Goal: Information Seeking & Learning: Understand process/instructions

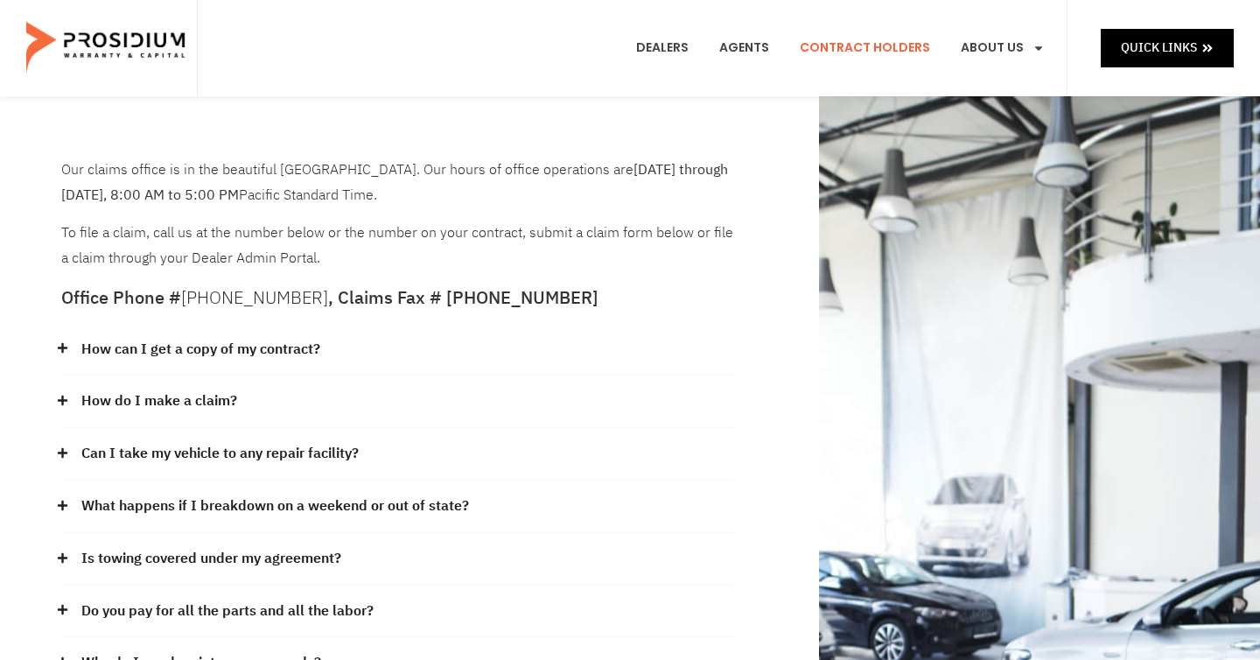
click at [256, 345] on link "How can I get a copy of my contract?" at bounding box center [200, 349] width 239 height 25
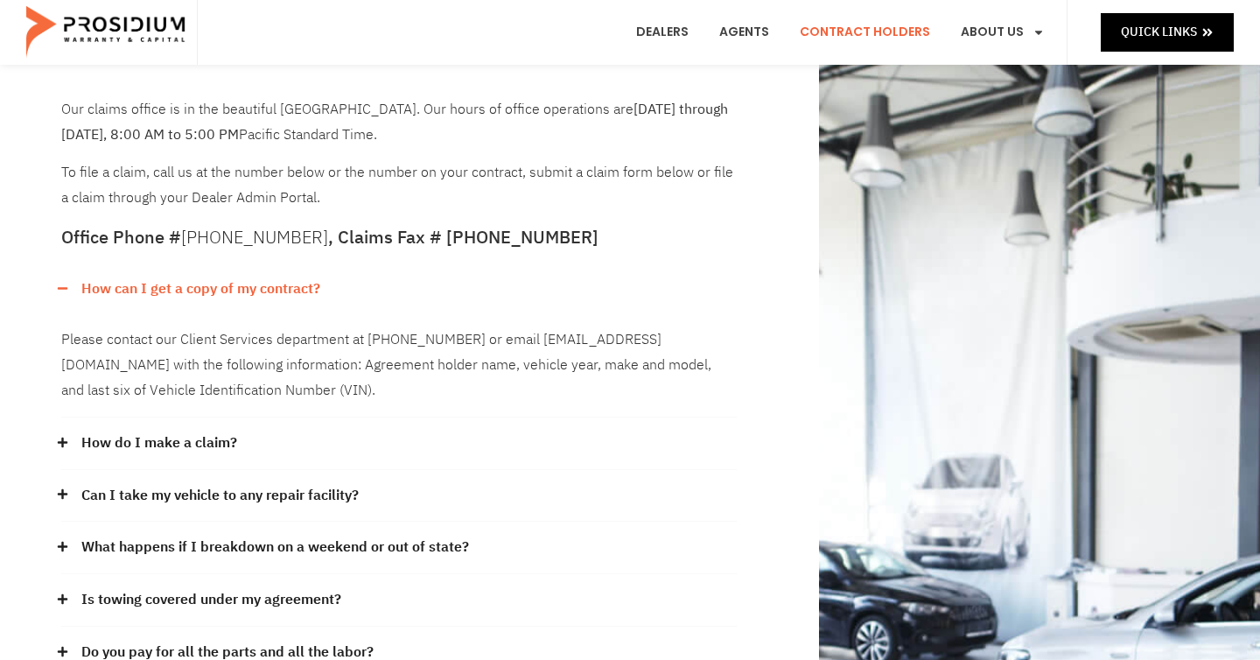
scroll to position [202, 0]
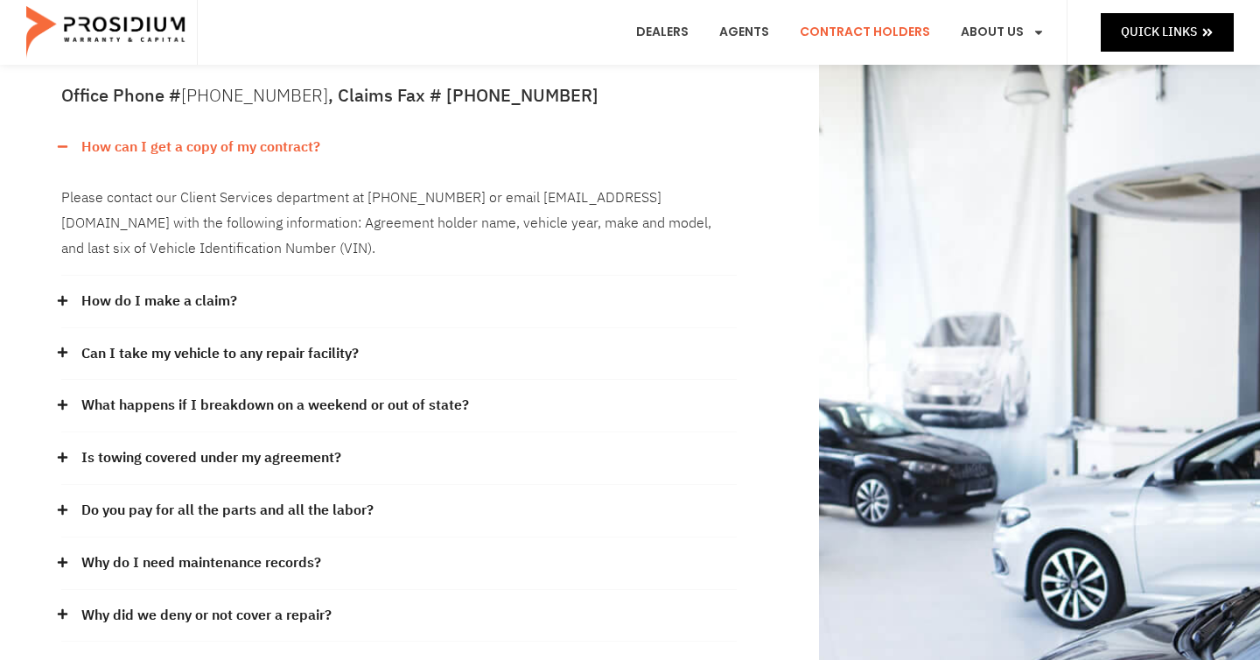
click at [222, 292] on link "How do I make a claim?" at bounding box center [159, 301] width 156 height 25
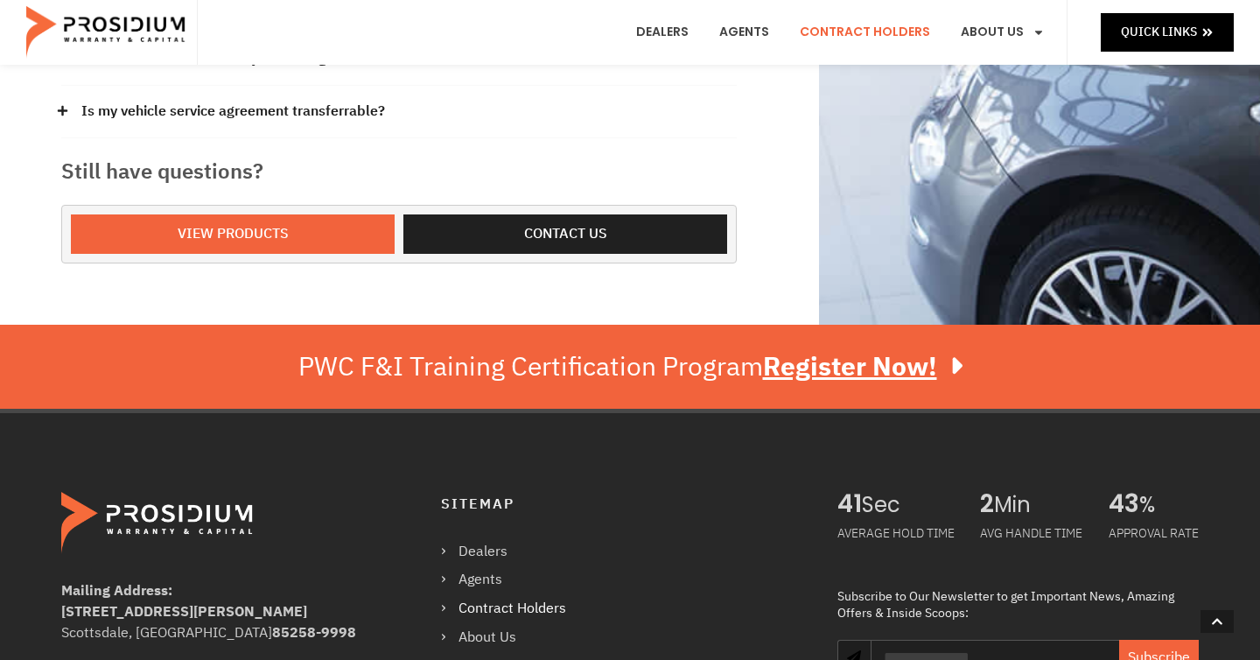
scroll to position [1416, 0]
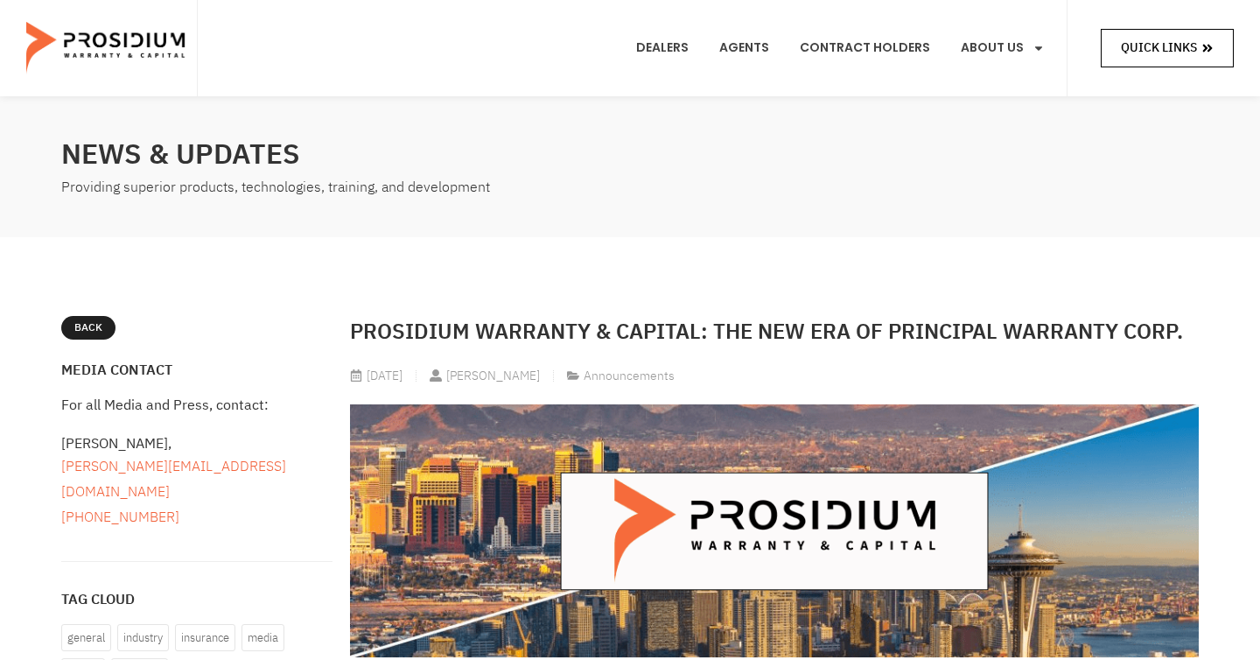
click at [1125, 49] on span "Quick Links" at bounding box center [1159, 48] width 76 height 22
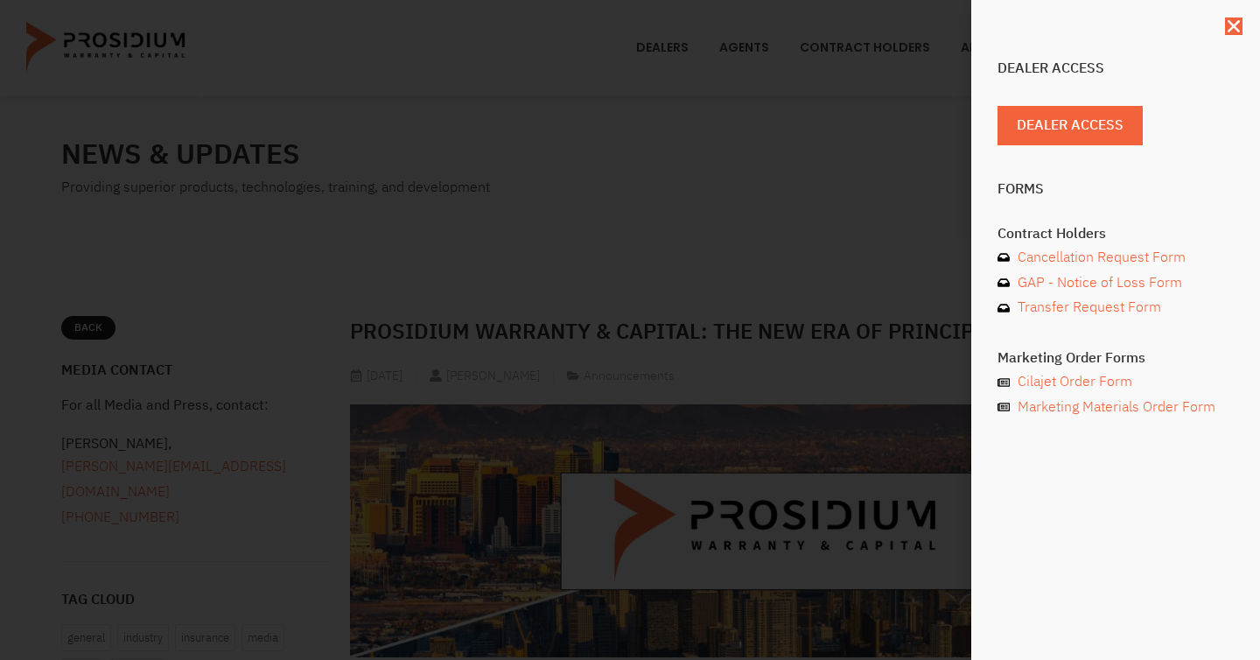
click at [842, 208] on div "Dealer Access Dealer Access Forms Contract Holders Cancellation Request Form GA…" at bounding box center [630, 330] width 1260 height 660
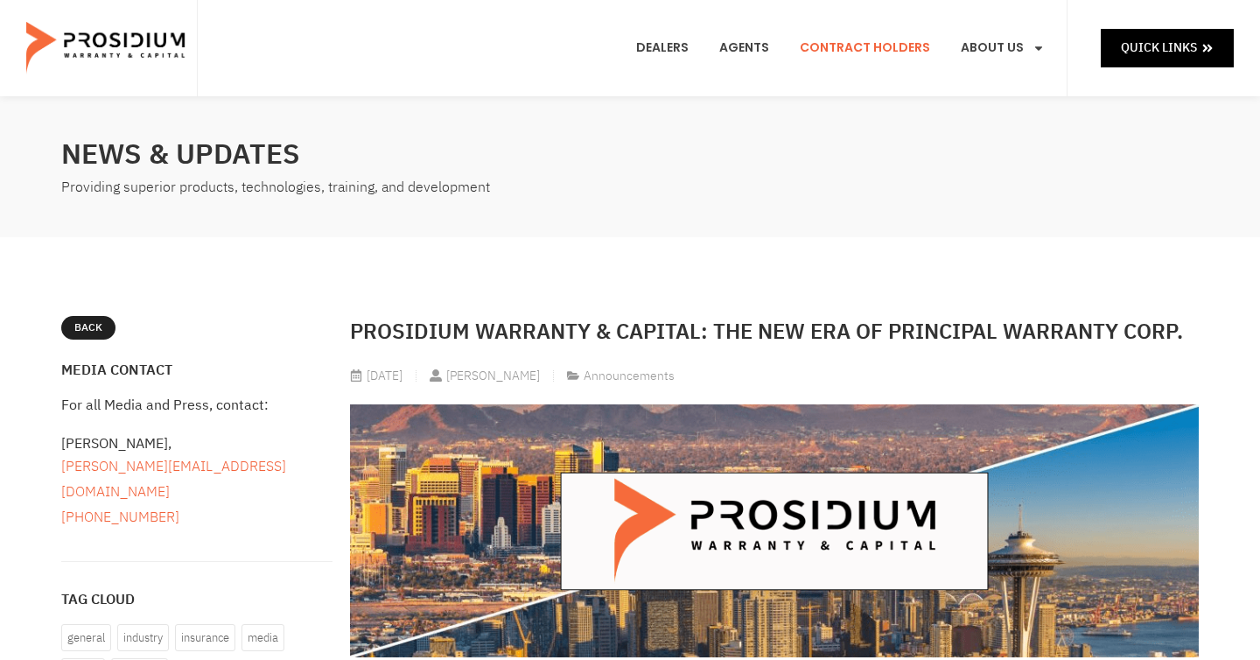
click at [836, 58] on link "Contract Holders" at bounding box center [864, 48] width 157 height 65
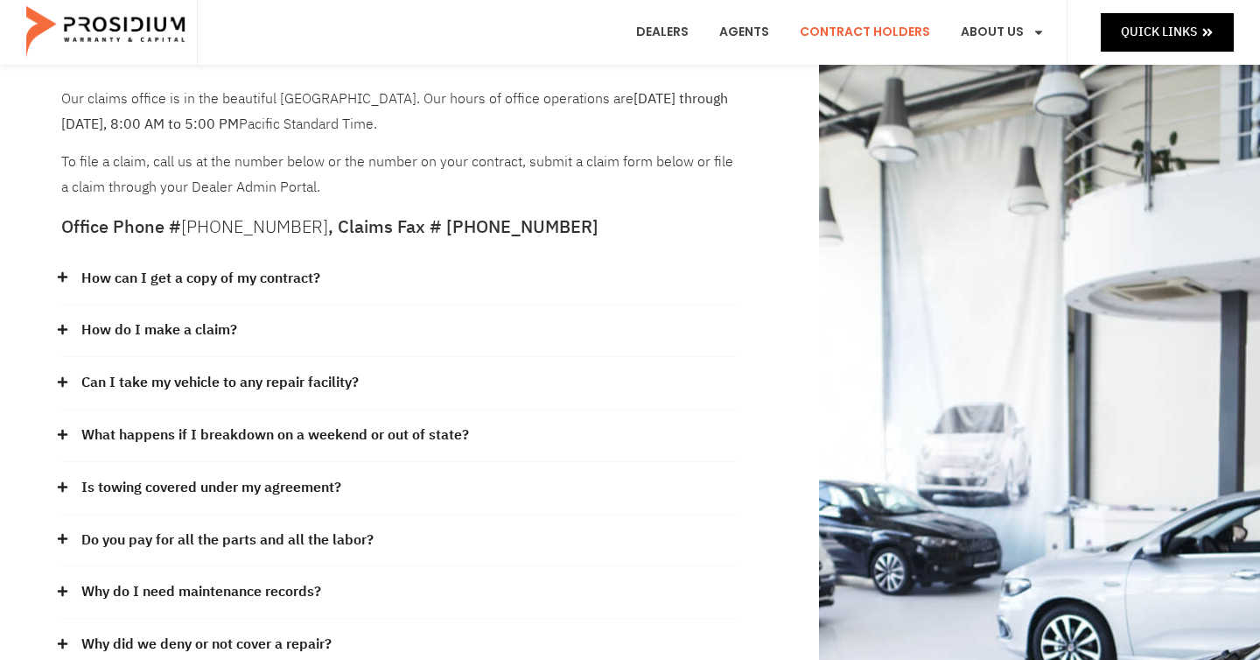
scroll to position [187, 0]
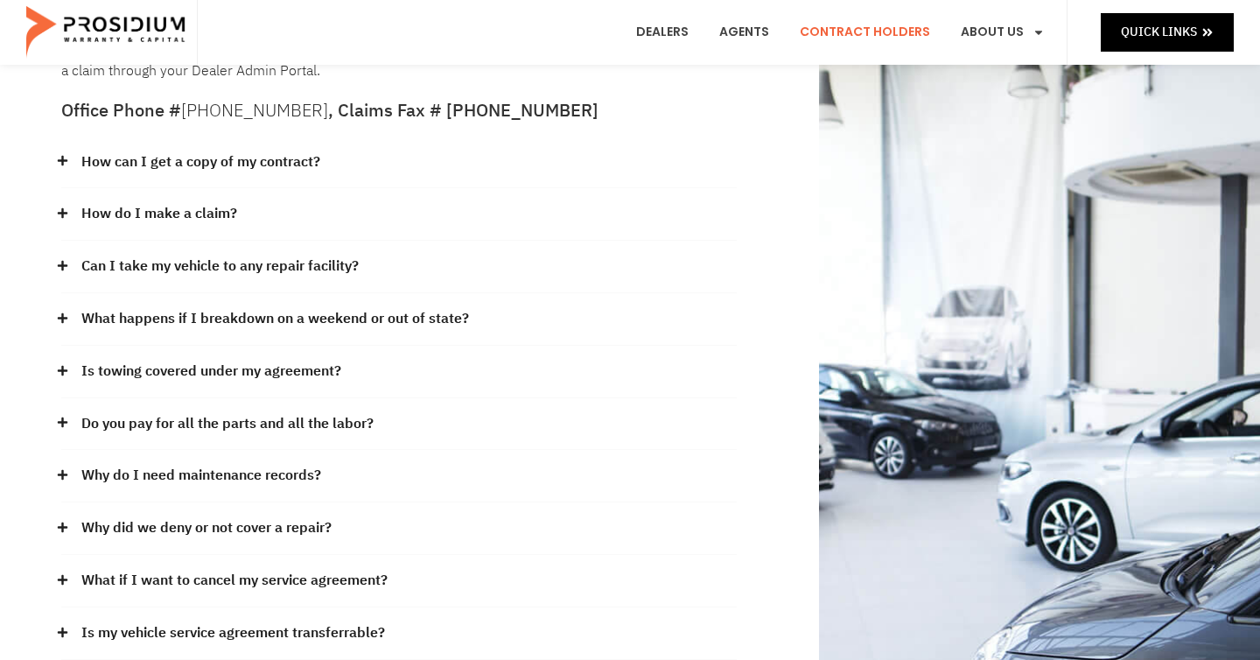
click at [155, 520] on link "Why did we deny or not cover a repair?" at bounding box center [206, 527] width 250 height 25
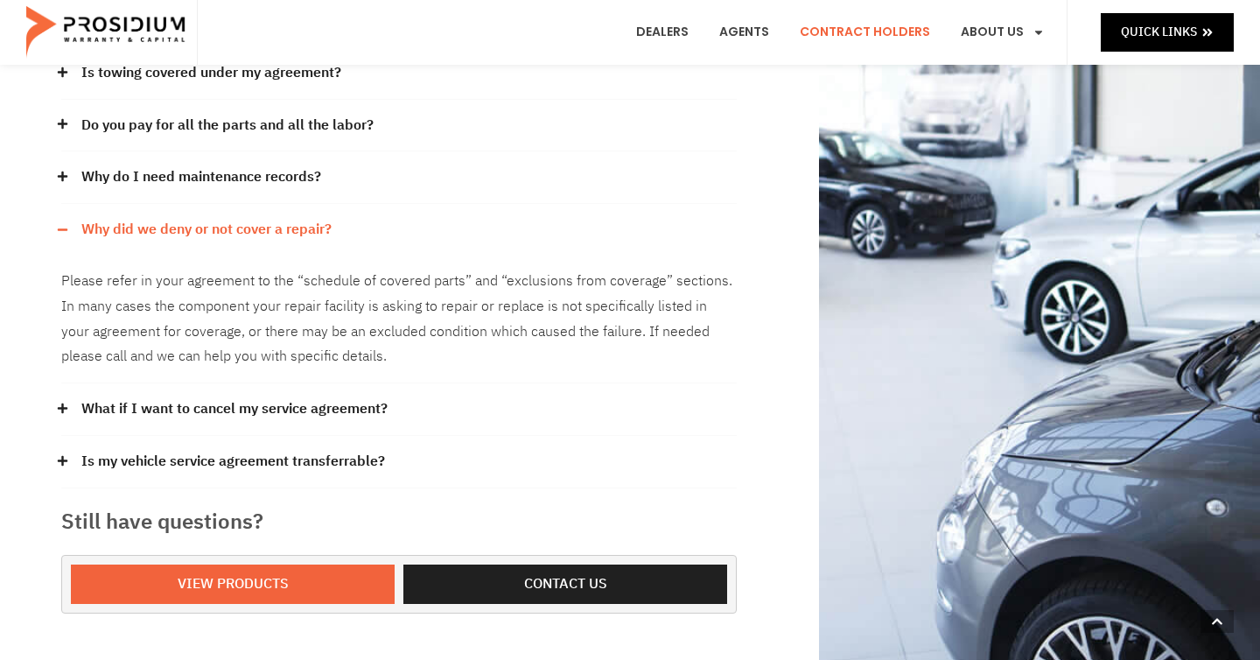
scroll to position [488, 0]
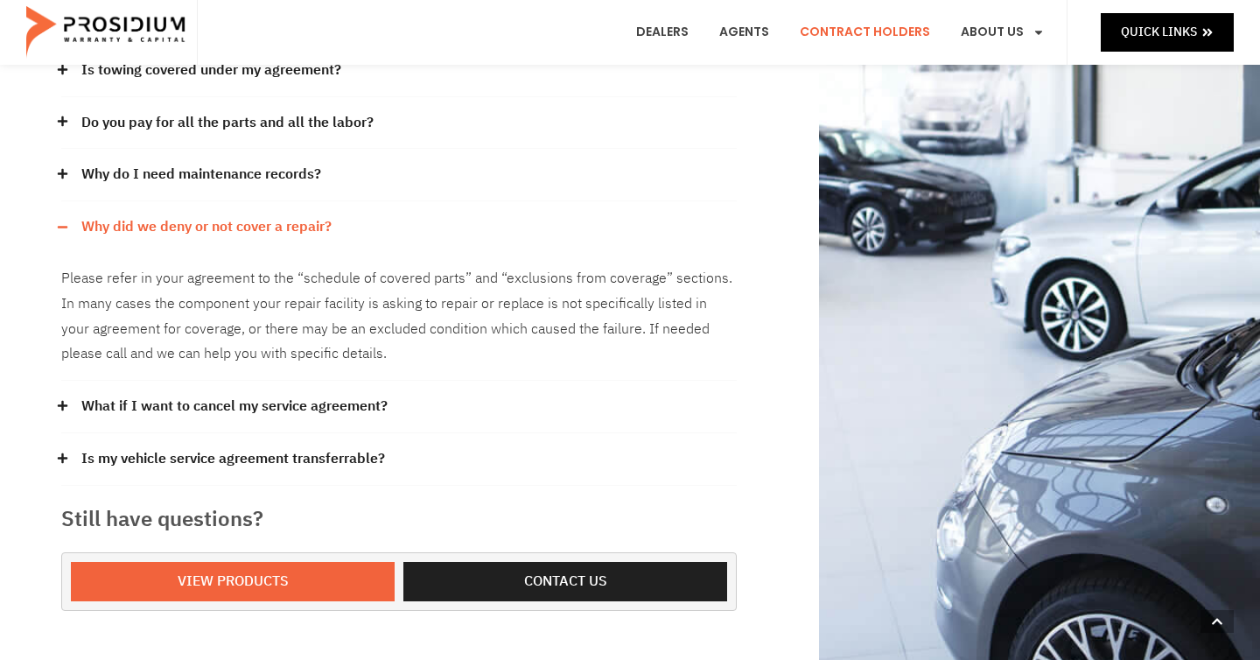
click at [221, 451] on link "Is my vehicle service agreement transferrable?" at bounding box center [233, 458] width 304 height 25
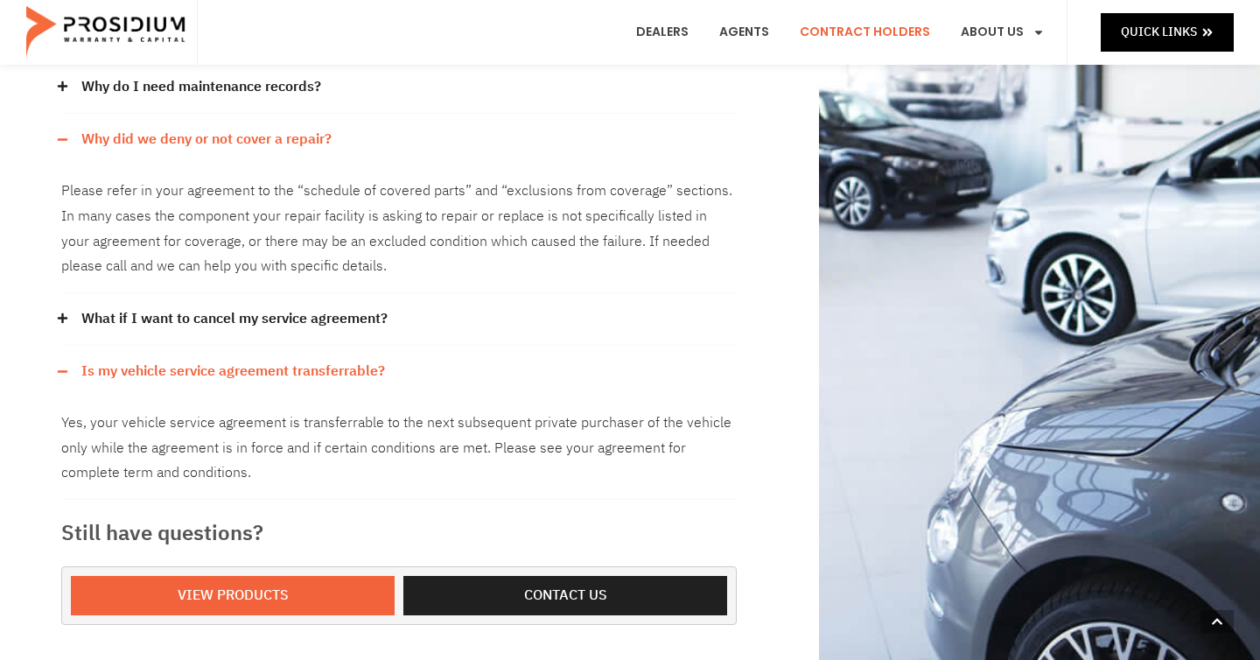
scroll to position [579, 0]
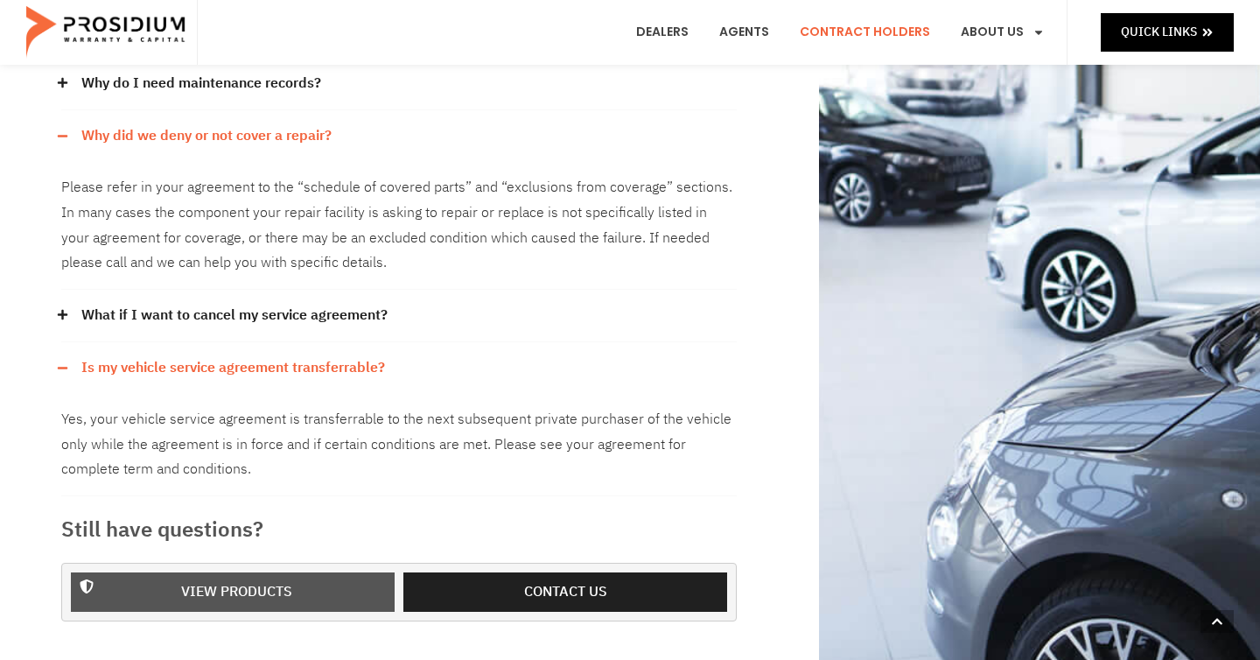
click at [206, 593] on span "View Products" at bounding box center [236, 591] width 111 height 25
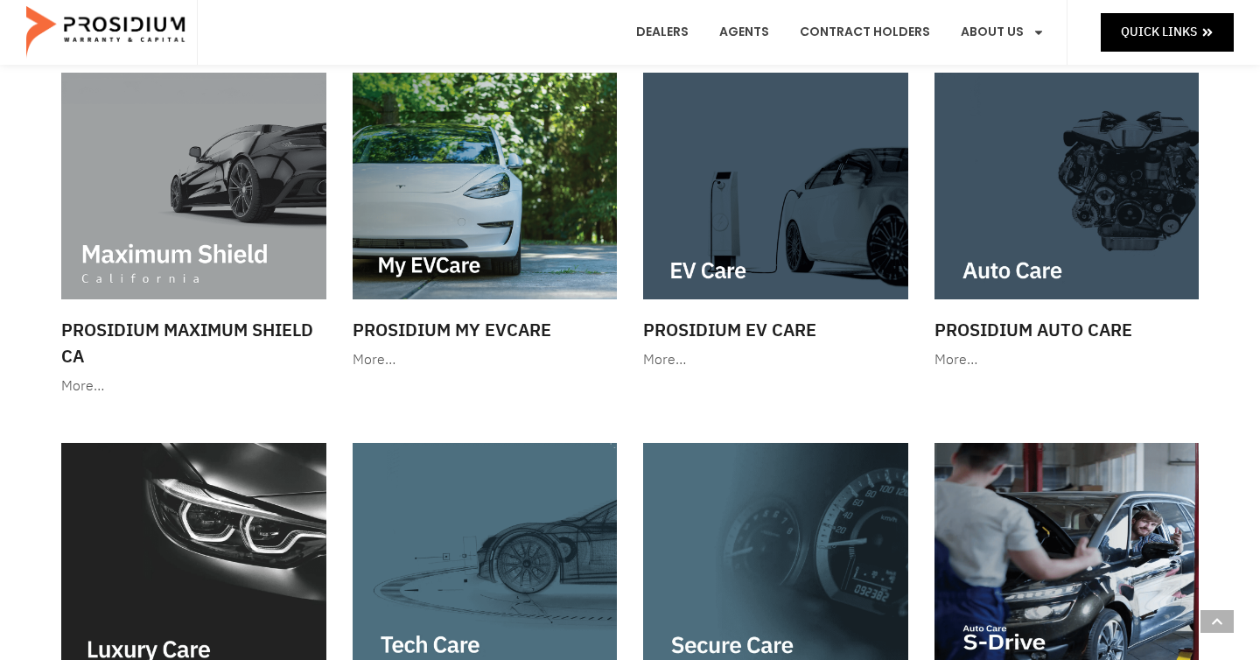
scroll to position [1642, 0]
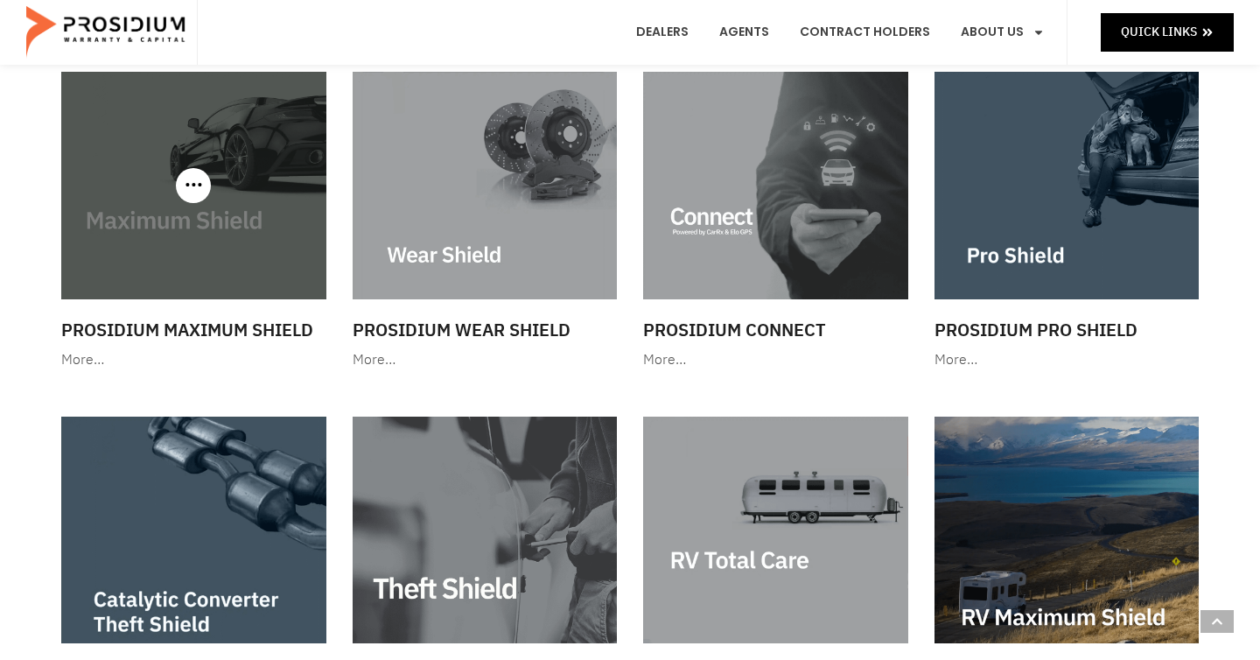
click at [213, 243] on img at bounding box center [193, 185] width 265 height 227
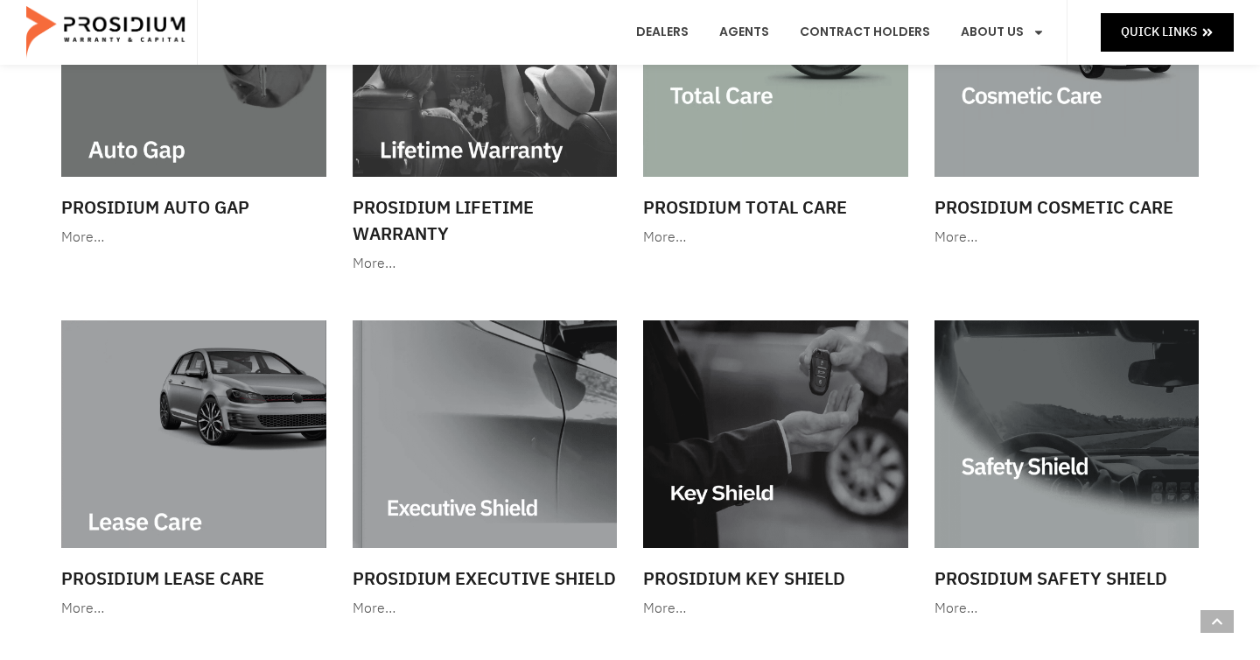
scroll to position [863, 0]
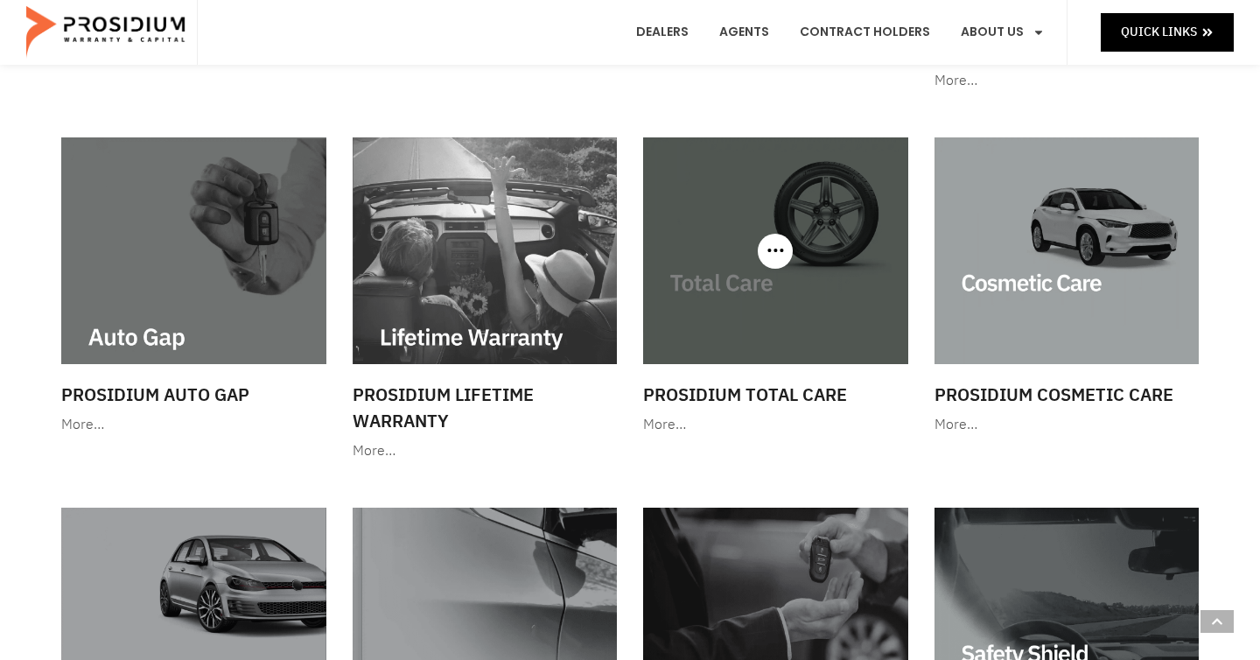
click at [765, 195] on img at bounding box center [775, 250] width 265 height 227
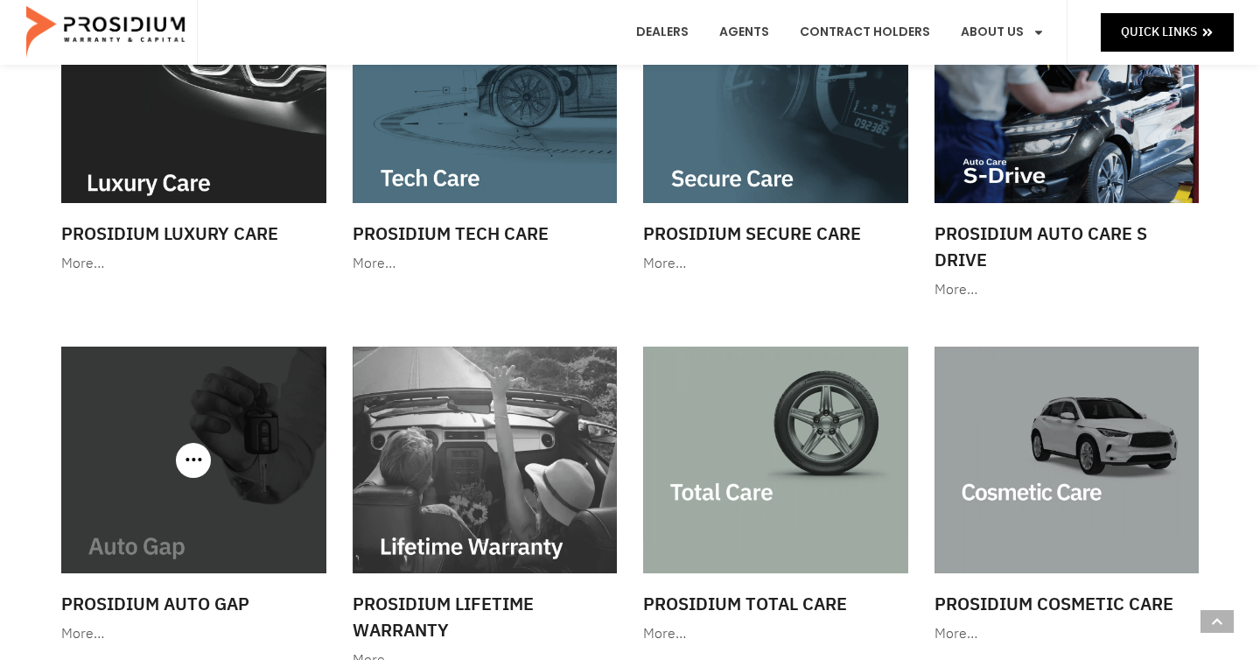
scroll to position [494, 0]
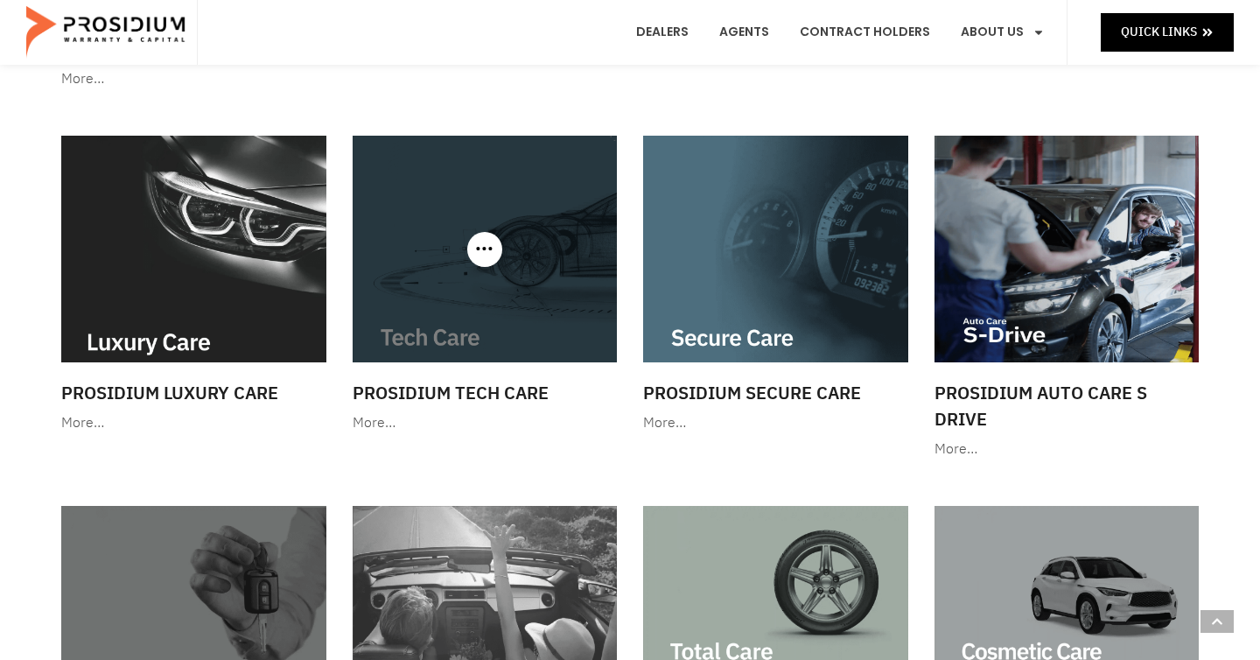
click at [392, 245] on img at bounding box center [485, 249] width 265 height 227
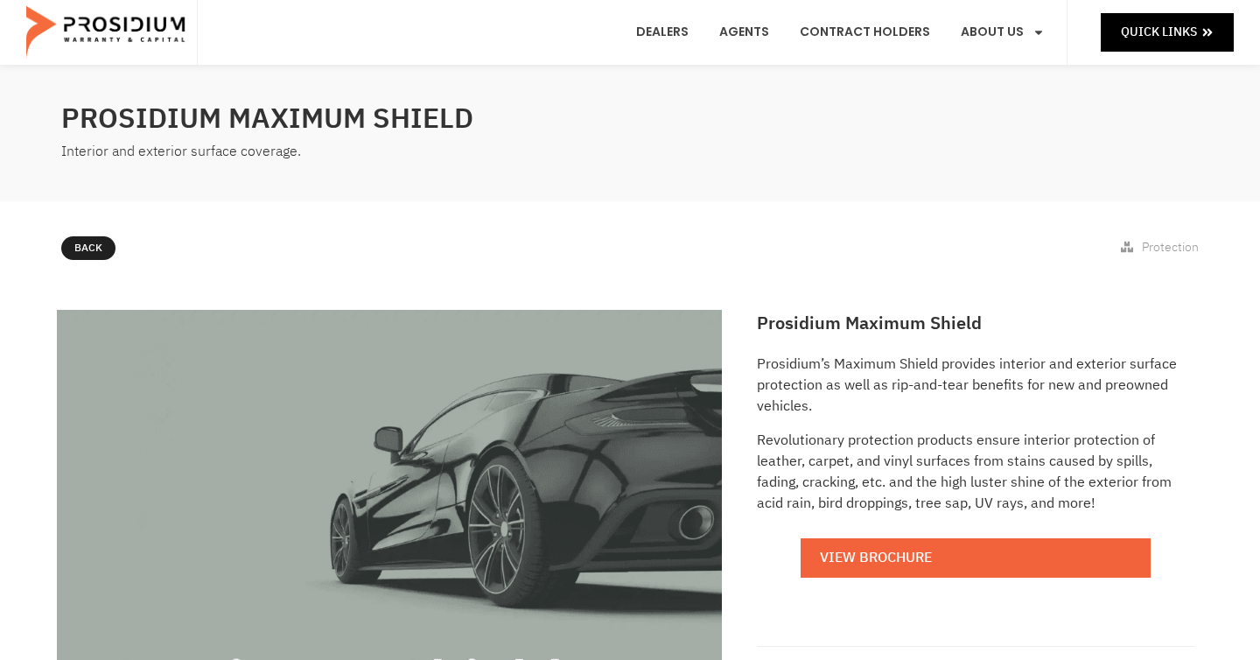
scroll to position [37, 0]
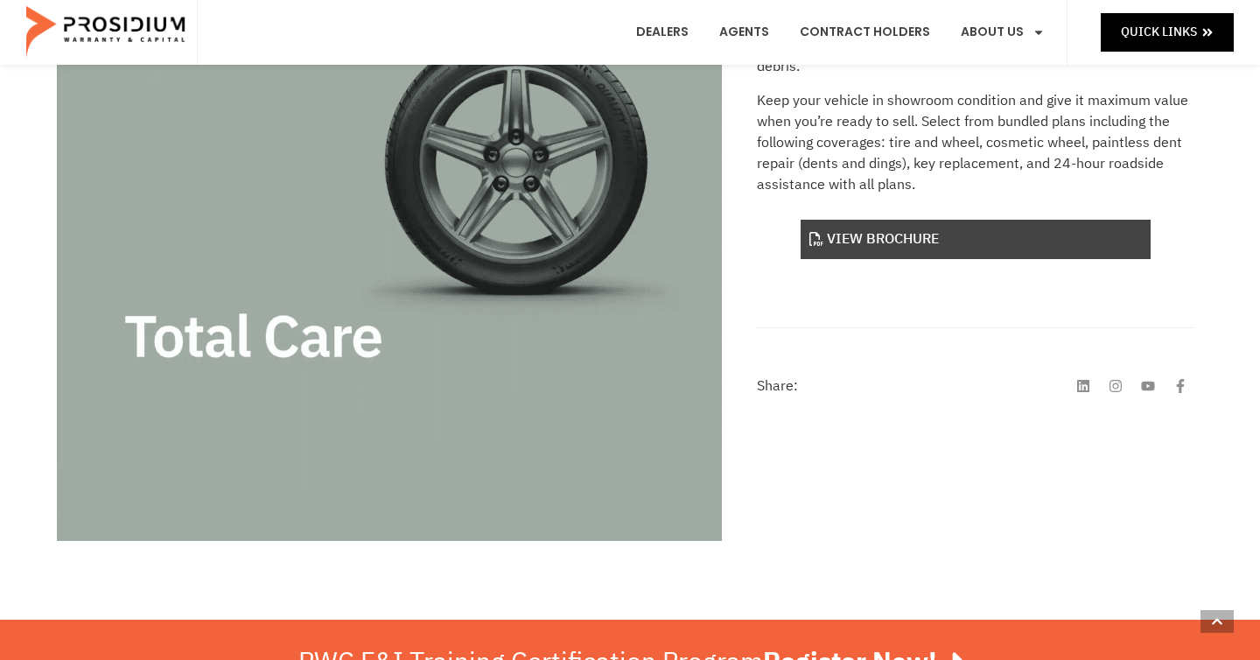
scroll to position [323, 0]
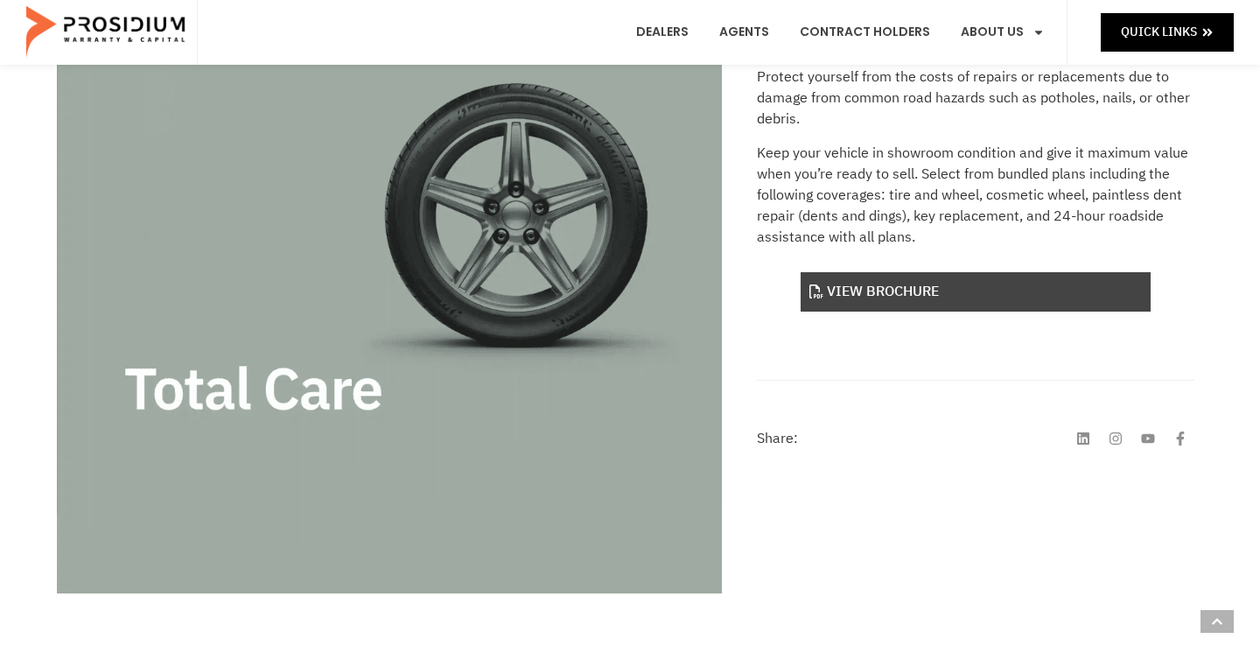
click at [879, 293] on link "View Brochure" at bounding box center [975, 291] width 350 height 39
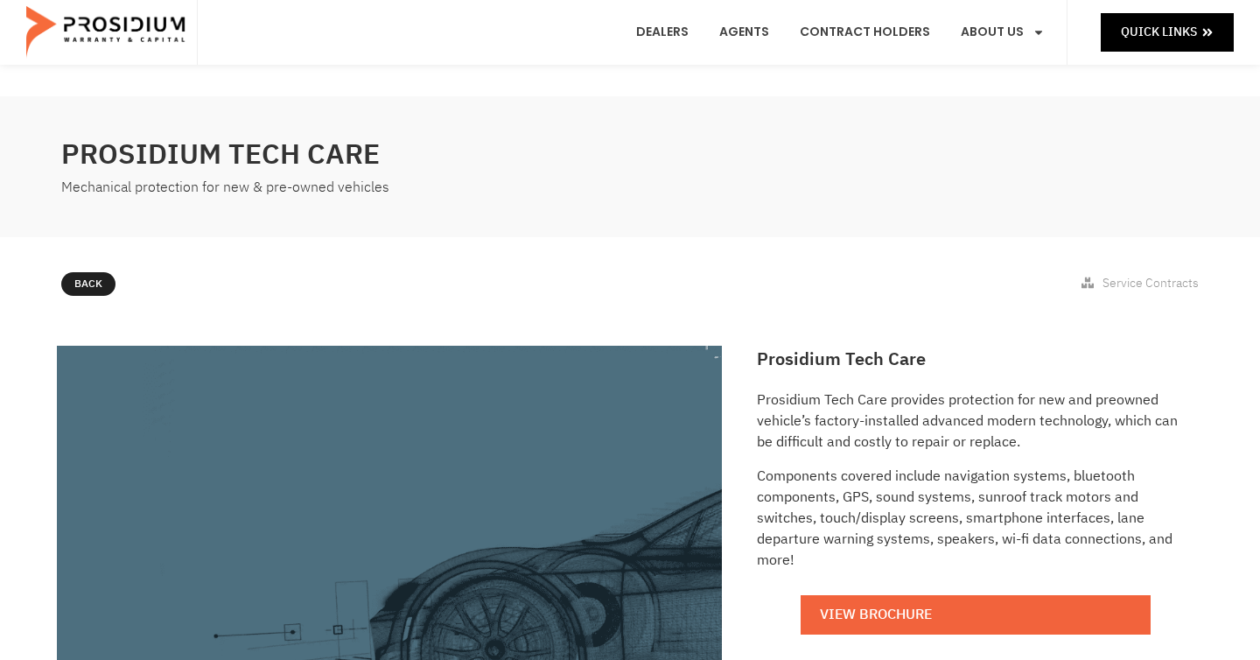
scroll to position [456, 0]
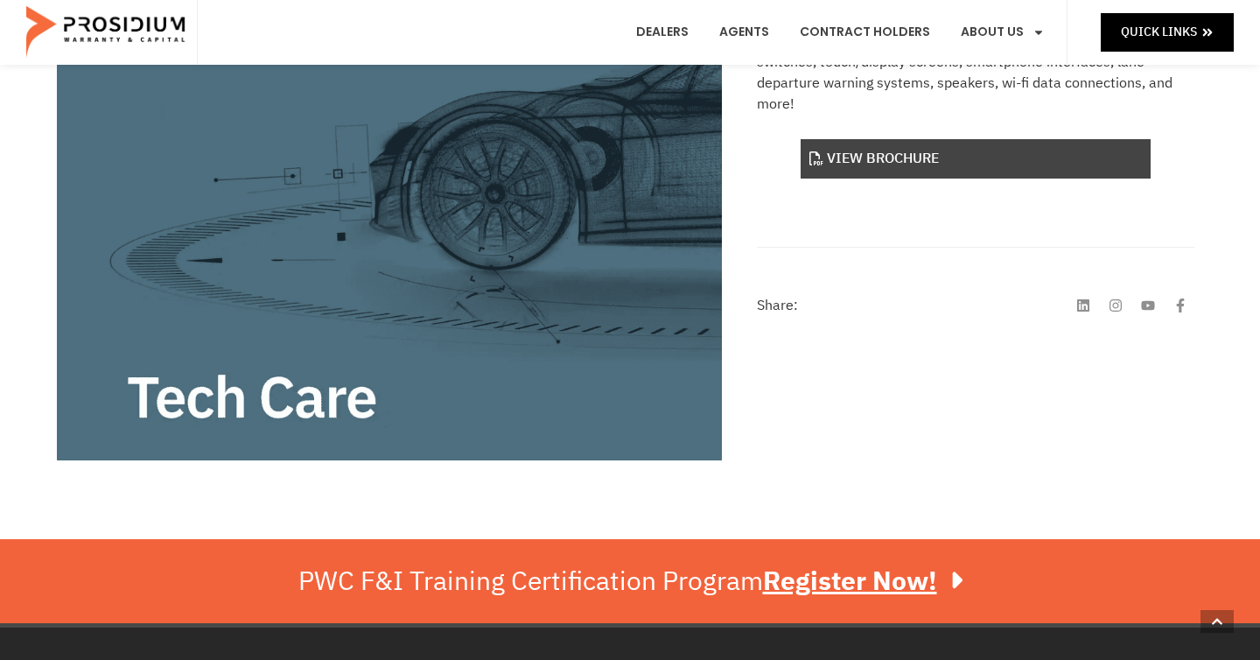
click at [963, 167] on link "View Brochure" at bounding box center [975, 158] width 350 height 39
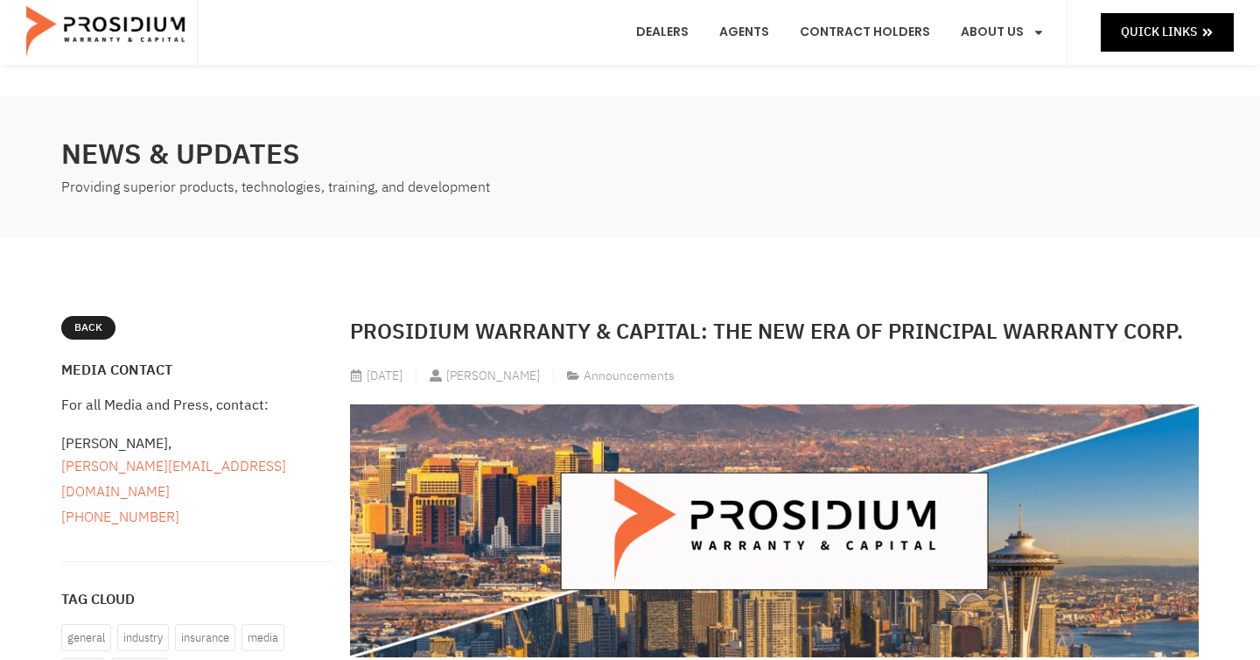
scroll to position [1, 0]
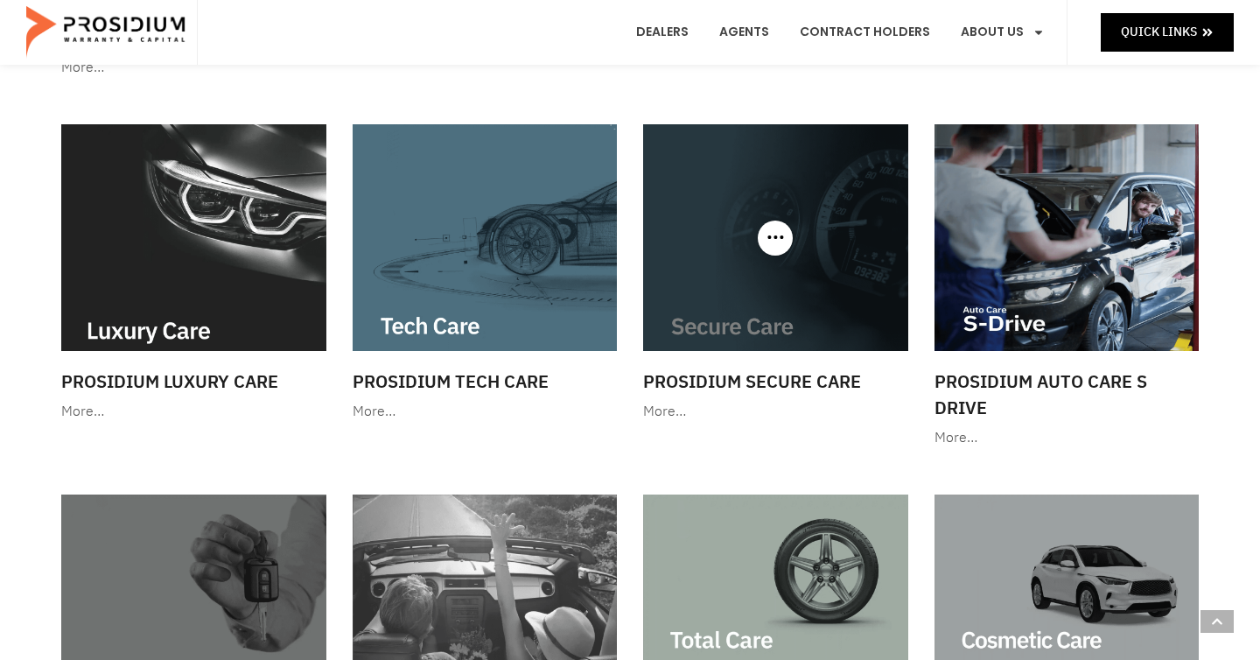
scroll to position [513, 0]
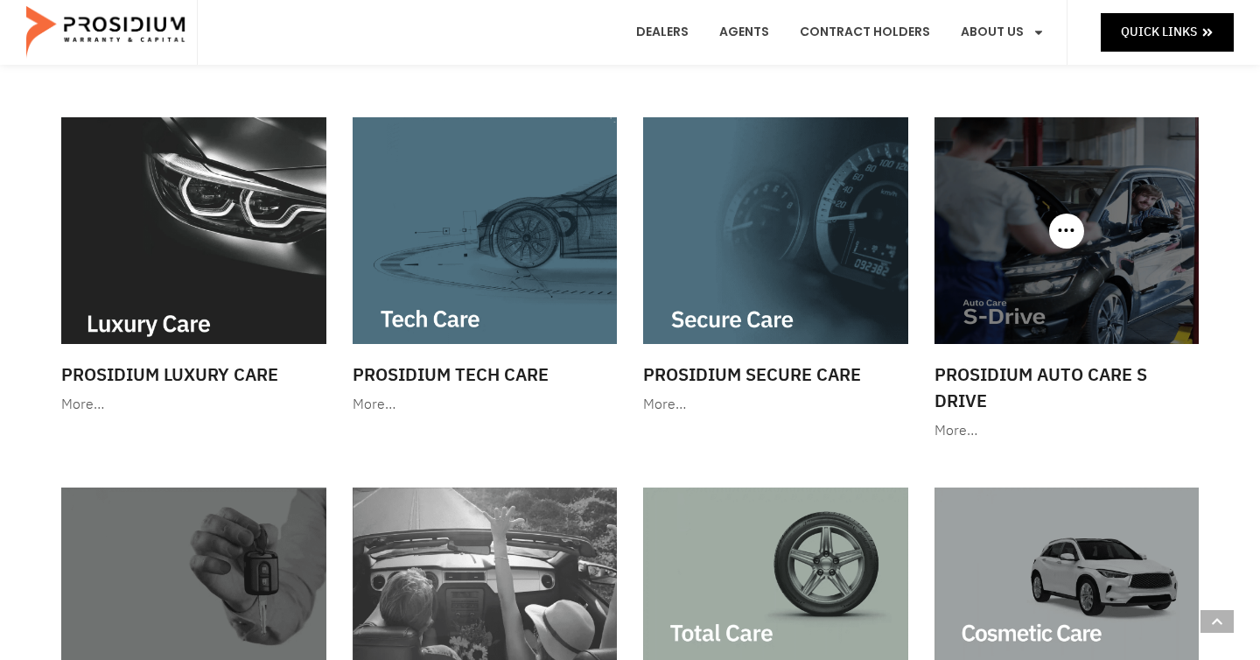
click at [1073, 249] on img at bounding box center [1066, 230] width 265 height 227
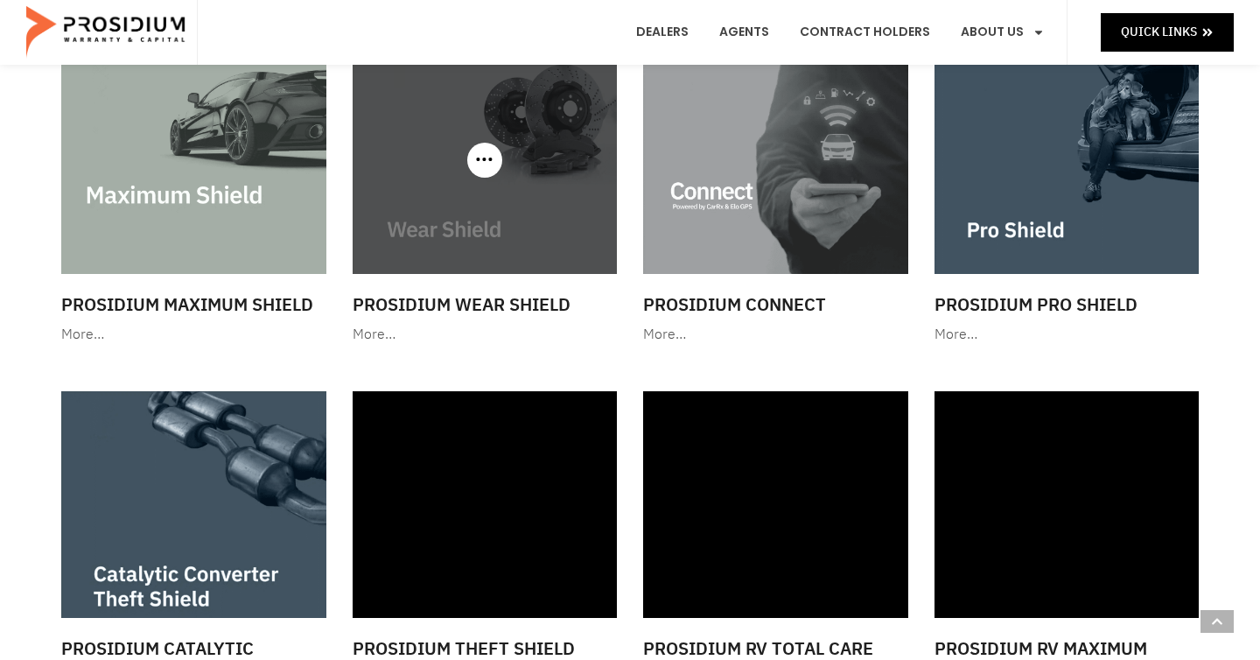
scroll to position [1268, 0]
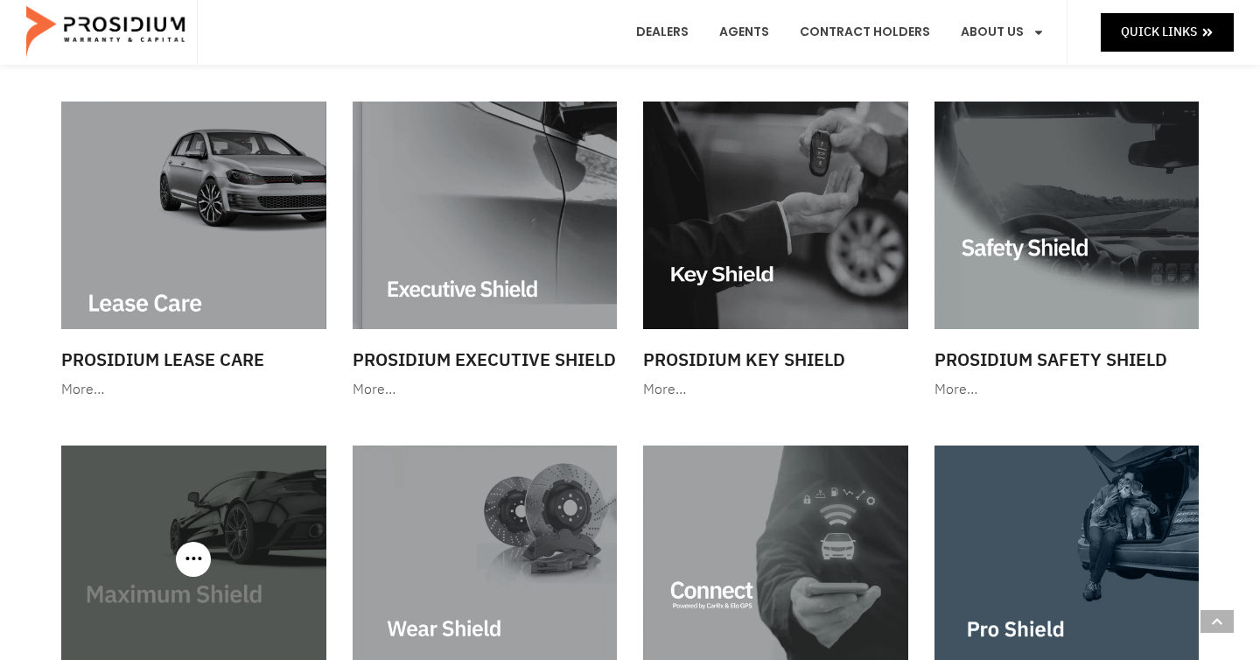
click at [242, 504] on img at bounding box center [193, 558] width 265 height 227
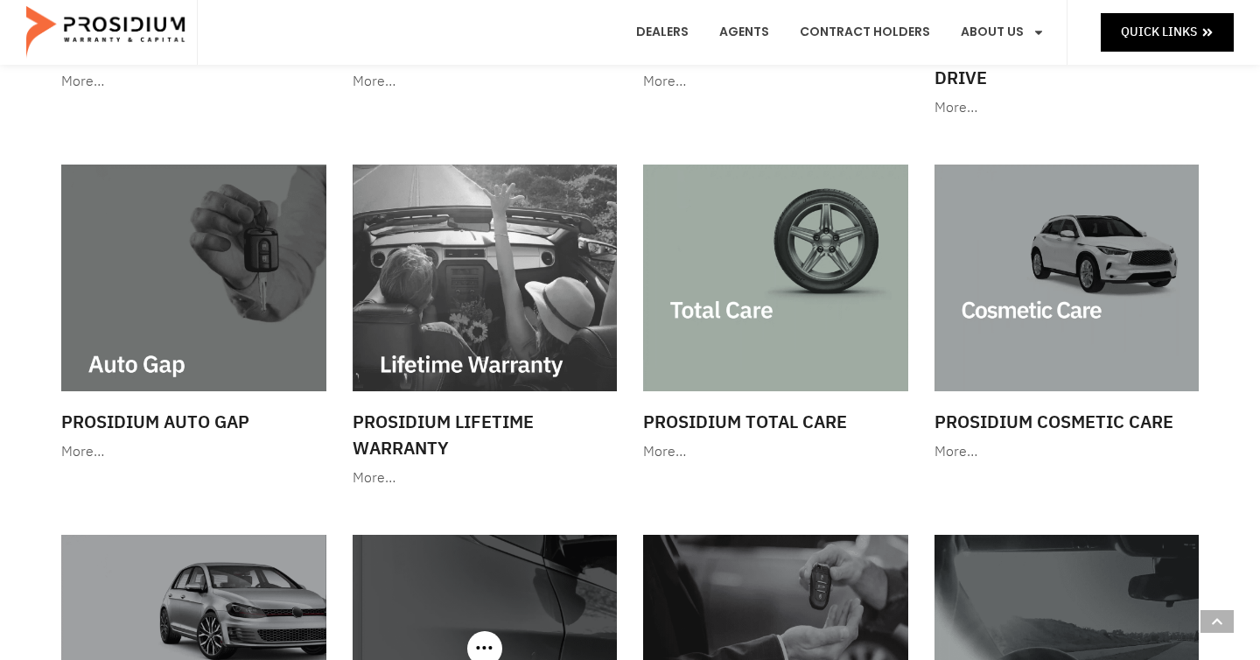
scroll to position [822, 0]
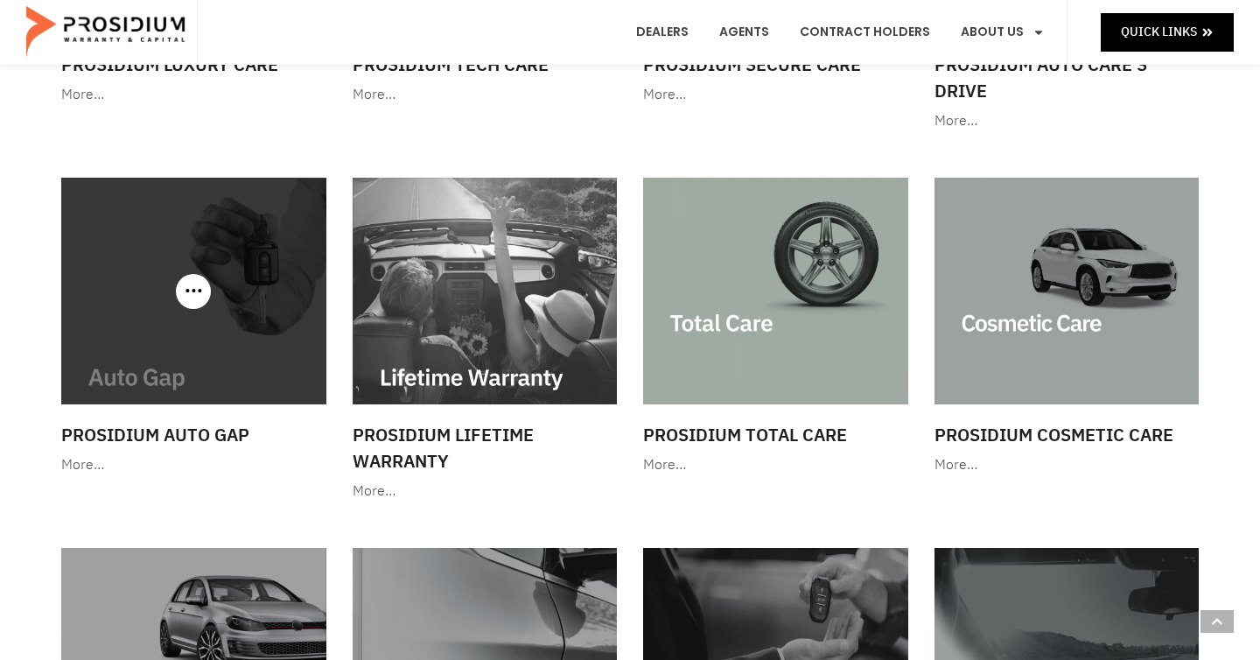
click at [211, 290] on img at bounding box center [193, 291] width 265 height 227
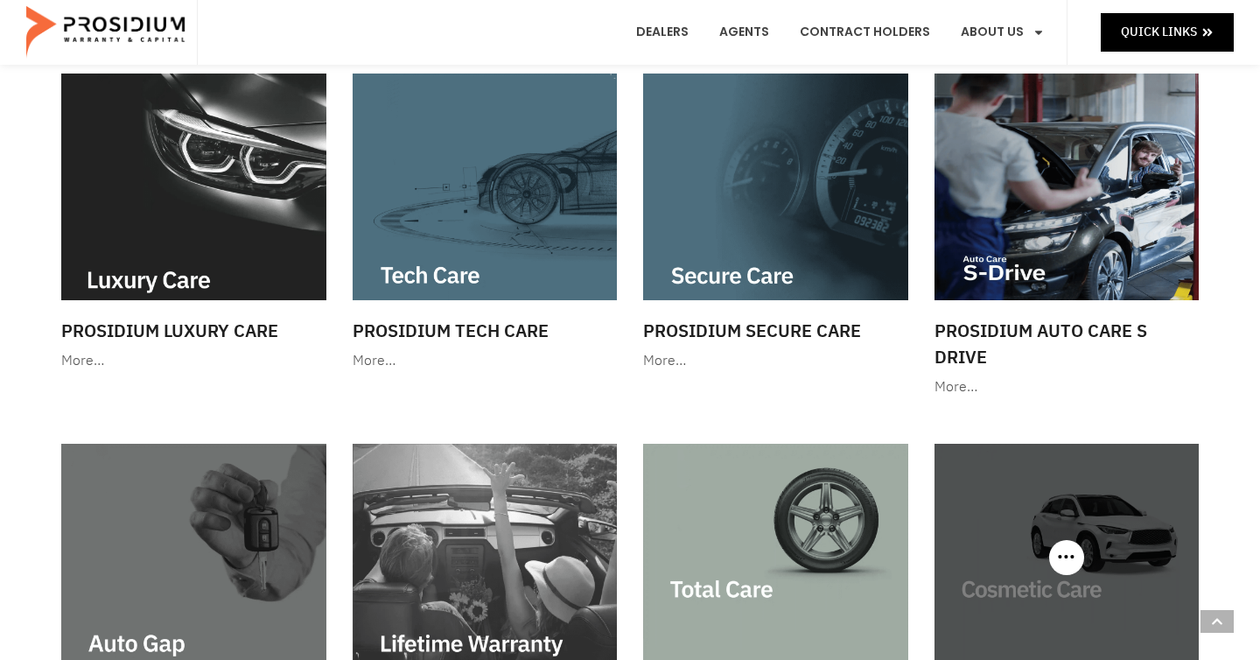
scroll to position [556, 0]
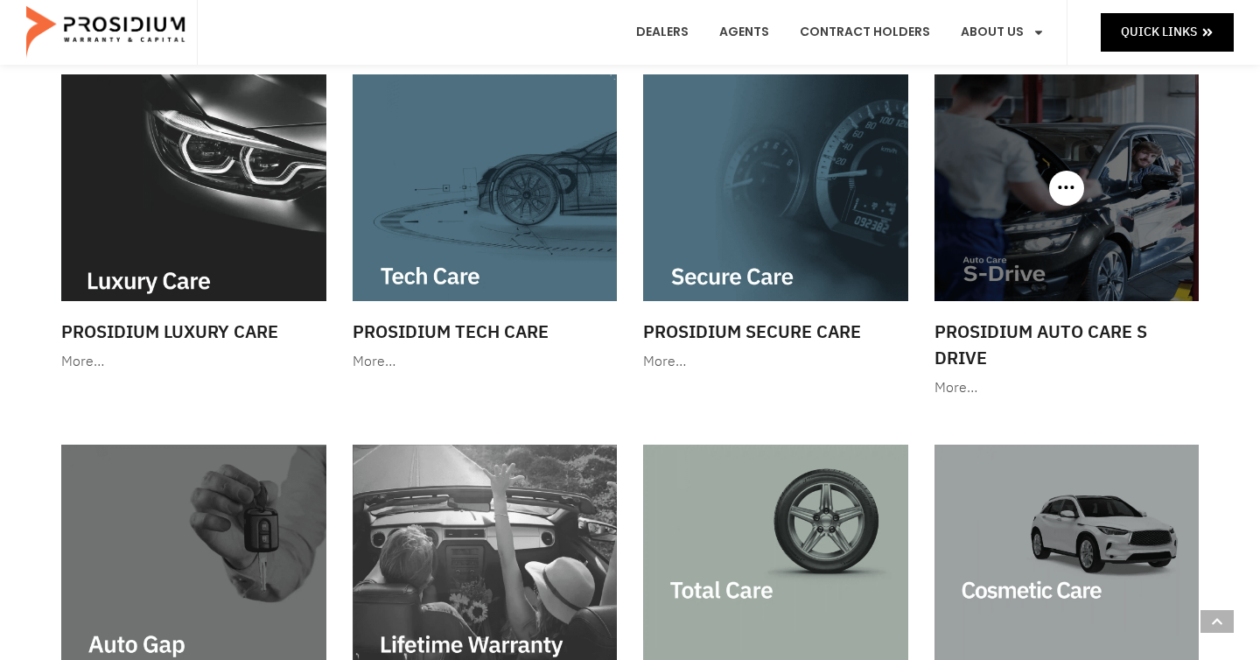
click at [1099, 246] on img at bounding box center [1066, 187] width 265 height 227
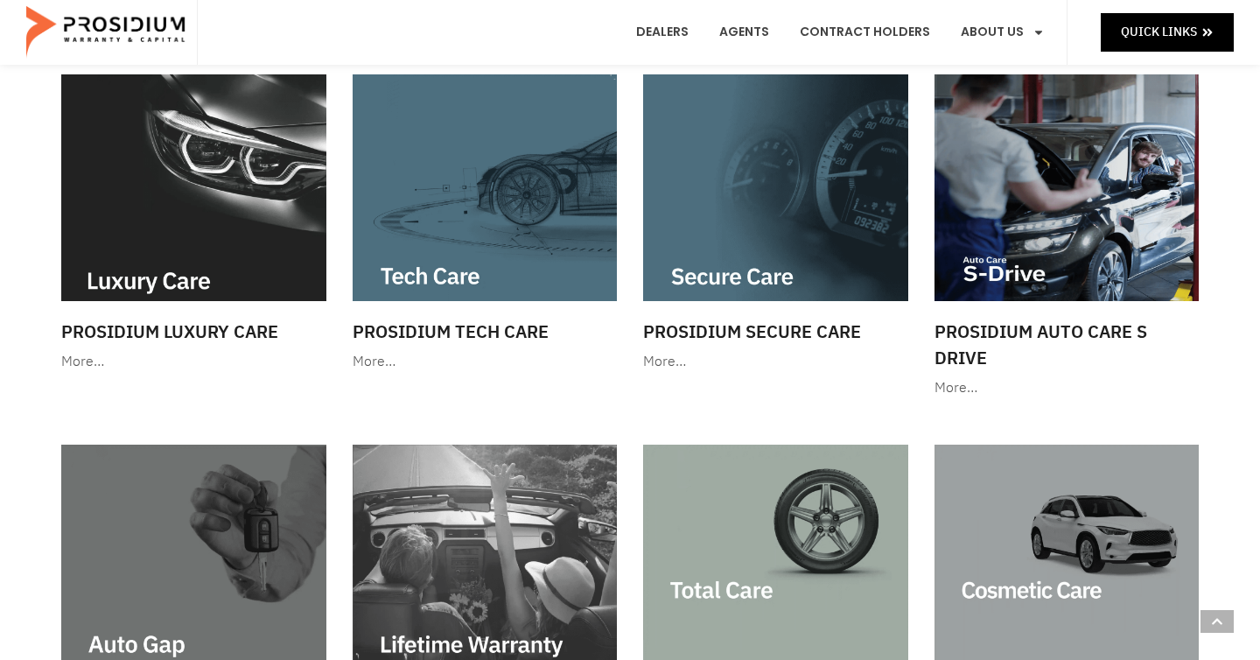
click at [140, 39] on img at bounding box center [107, 32] width 162 height 52
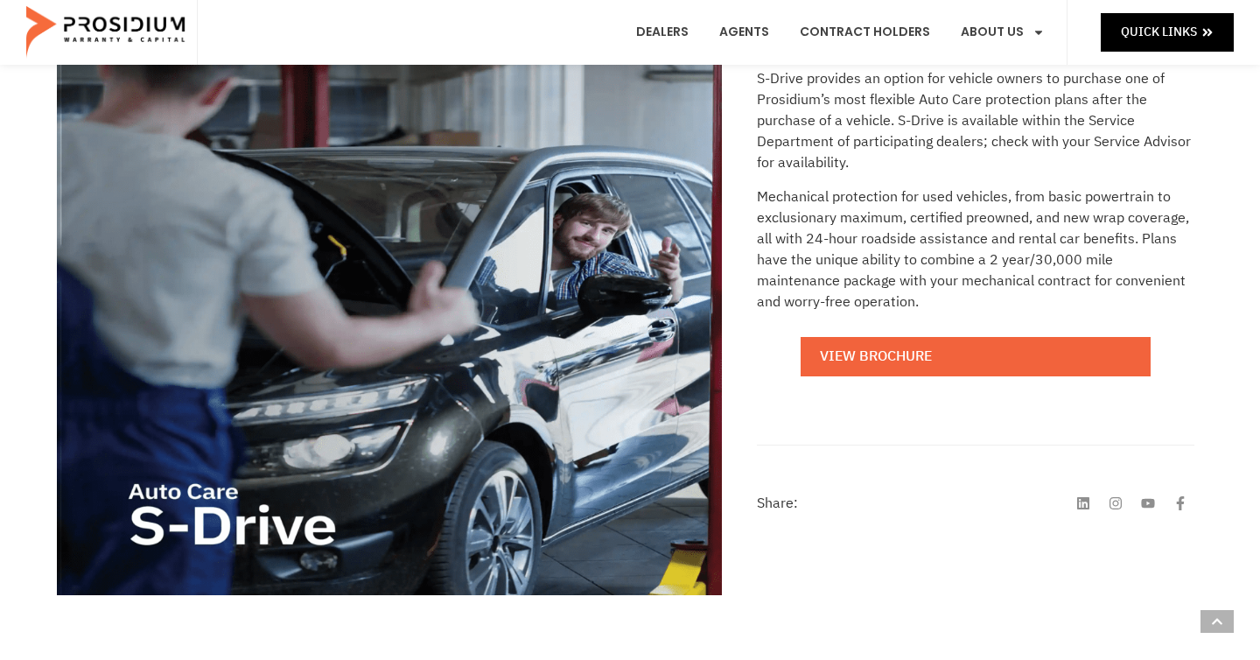
scroll to position [304, 0]
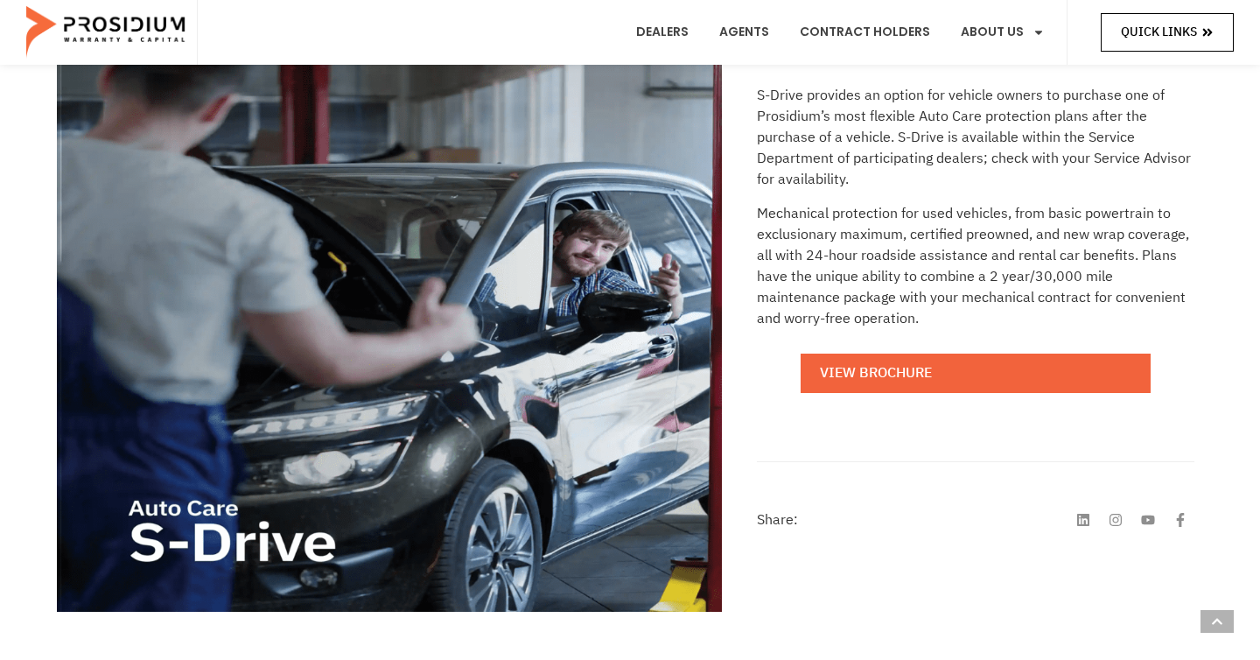
click at [1161, 32] on span "Quick Links" at bounding box center [1159, 32] width 76 height 22
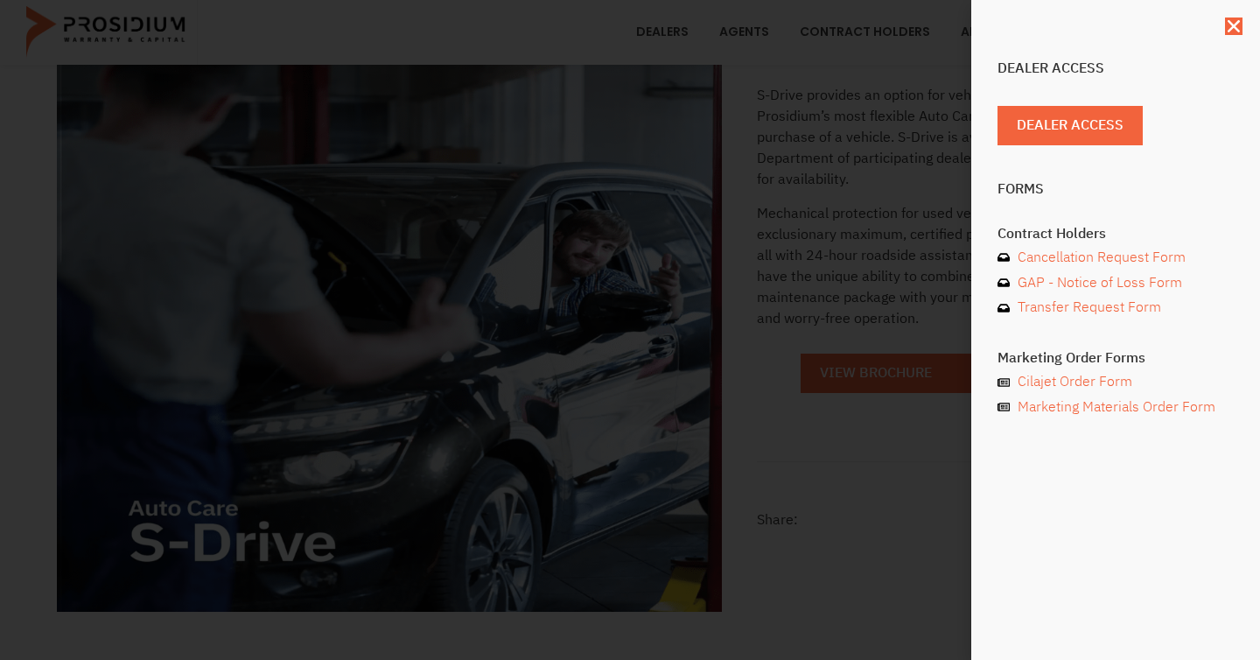
click at [893, 486] on div "Dealer Access Dealer Access Forms Contract Holders Cancellation Request Form GA…" at bounding box center [630, 330] width 1260 height 660
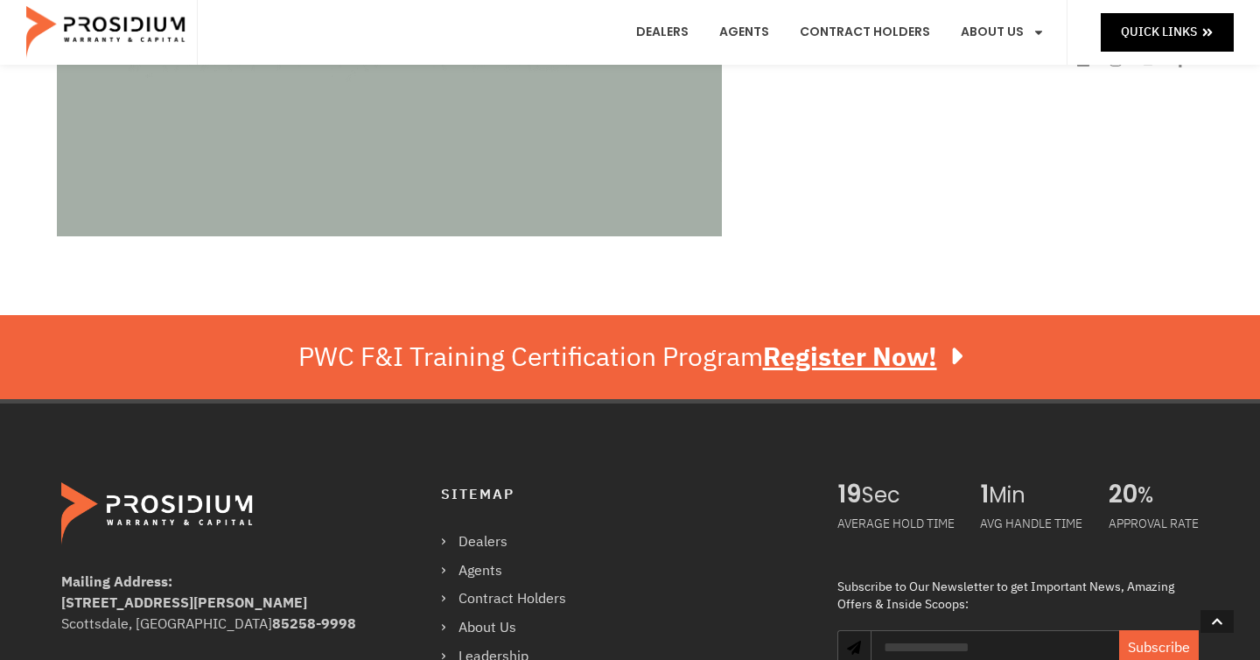
scroll to position [449, 0]
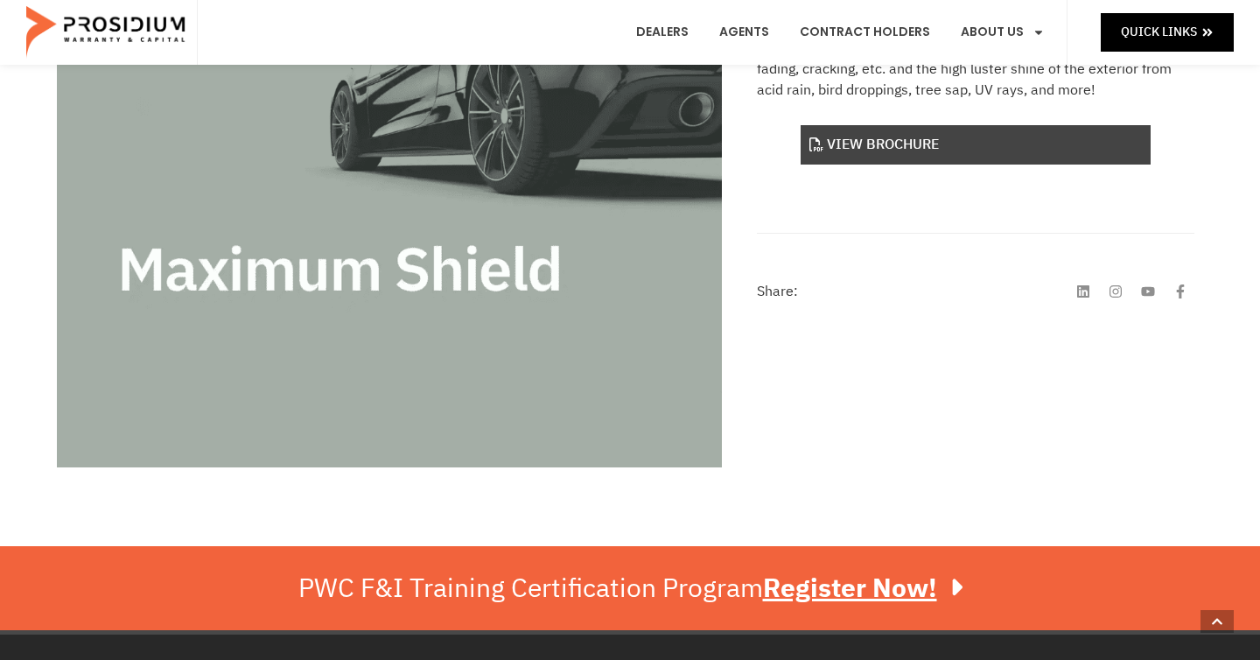
click at [907, 147] on link "View Brochure" at bounding box center [975, 144] width 350 height 39
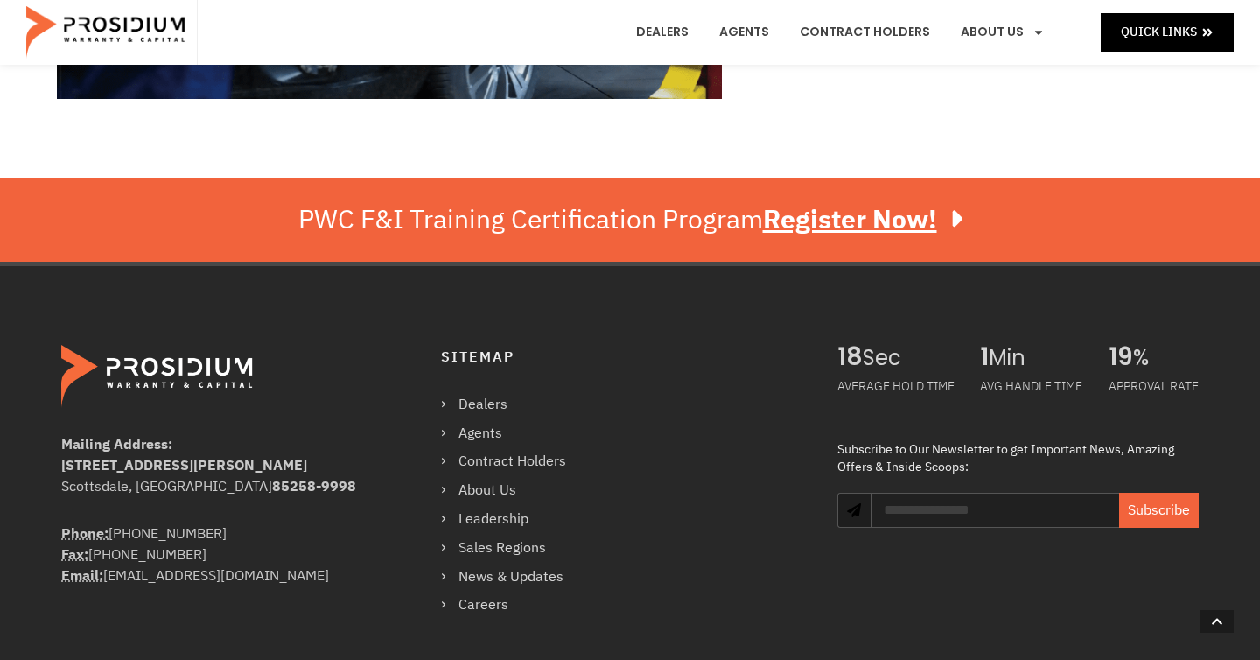
scroll to position [399, 0]
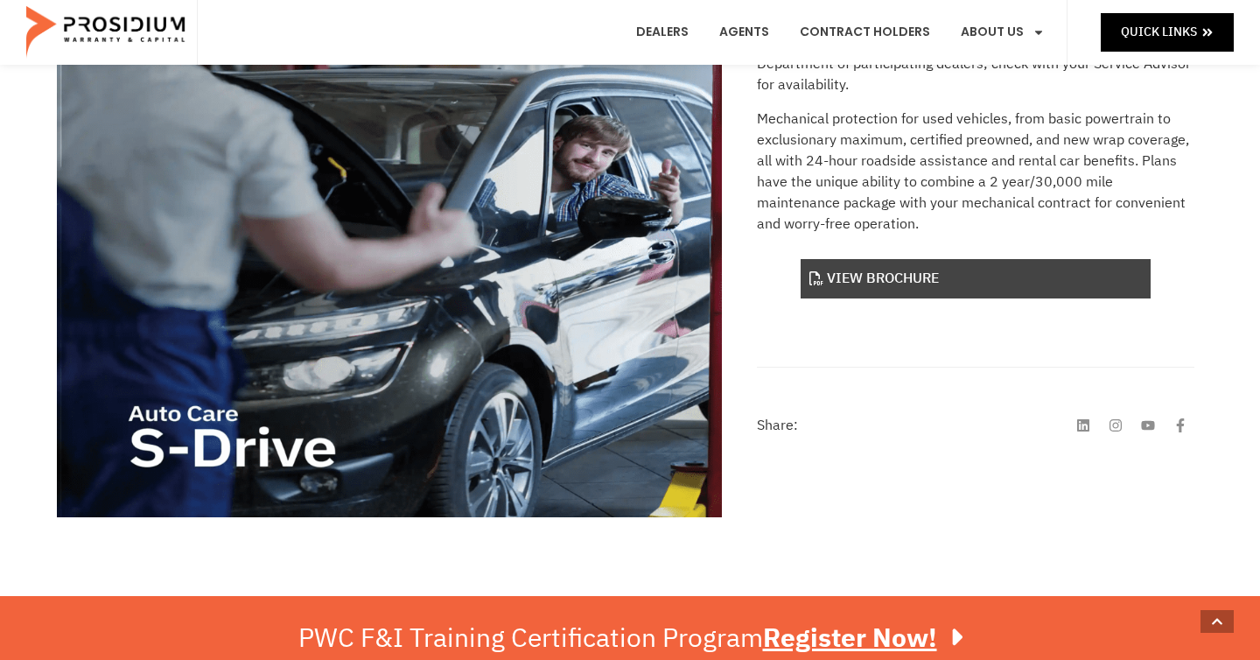
click at [1062, 292] on link "View Brochure" at bounding box center [975, 278] width 350 height 39
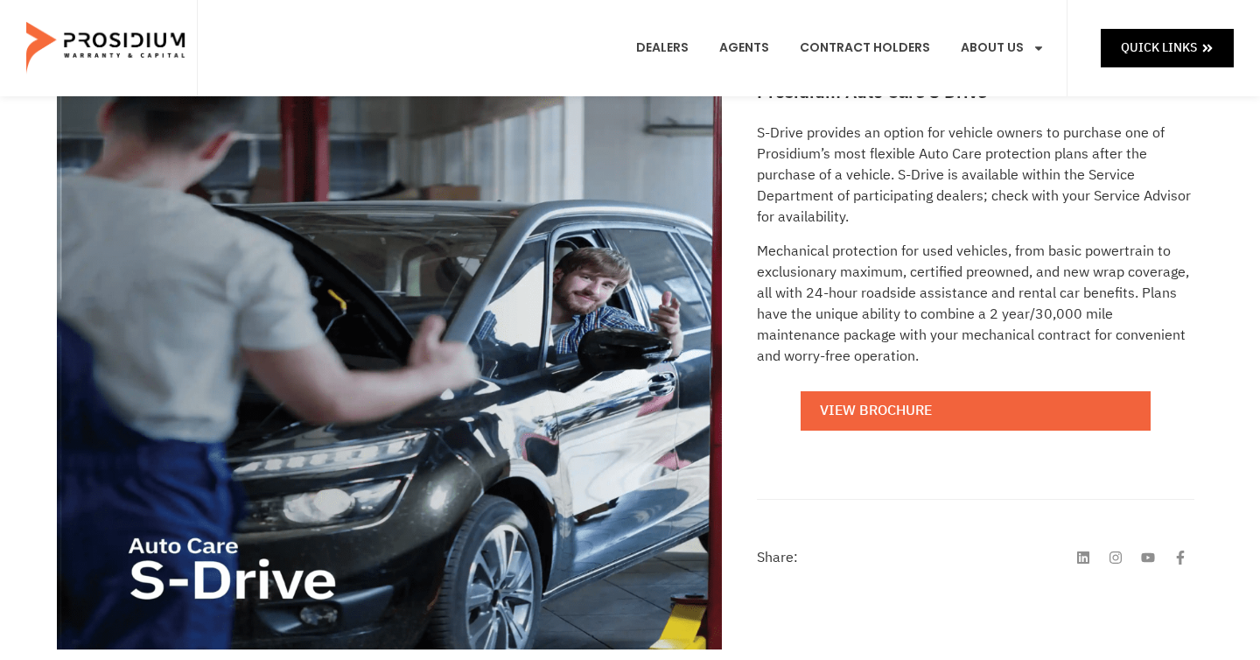
scroll to position [0, 0]
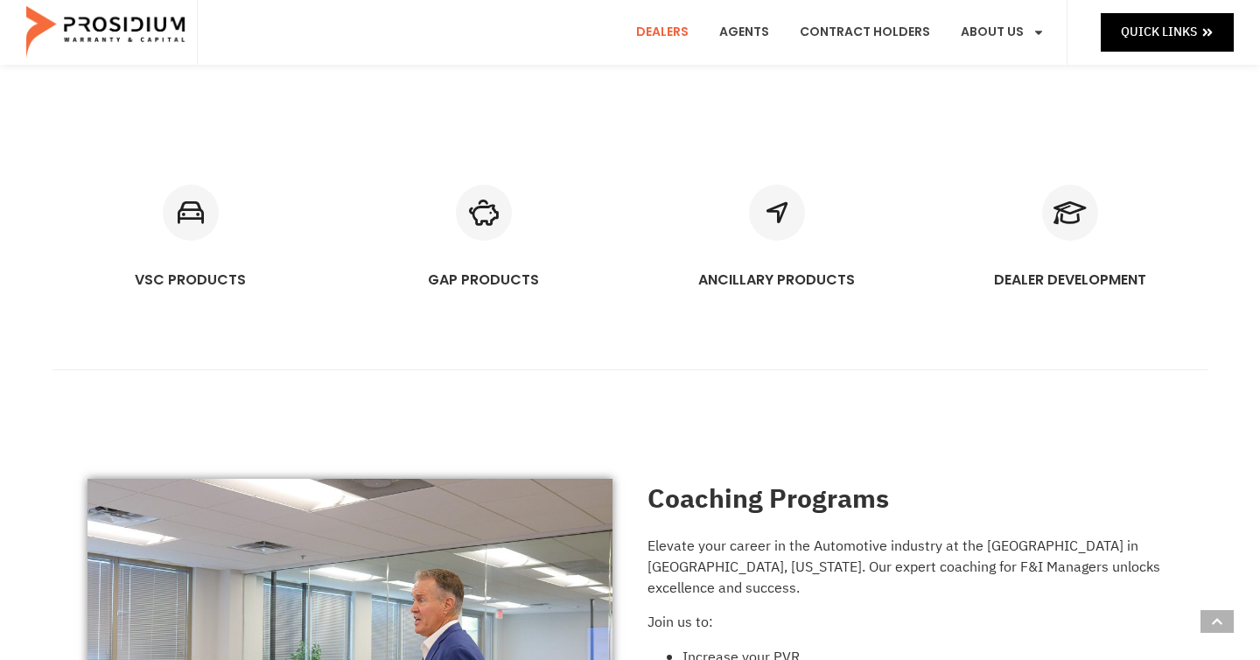
scroll to position [1116, 0]
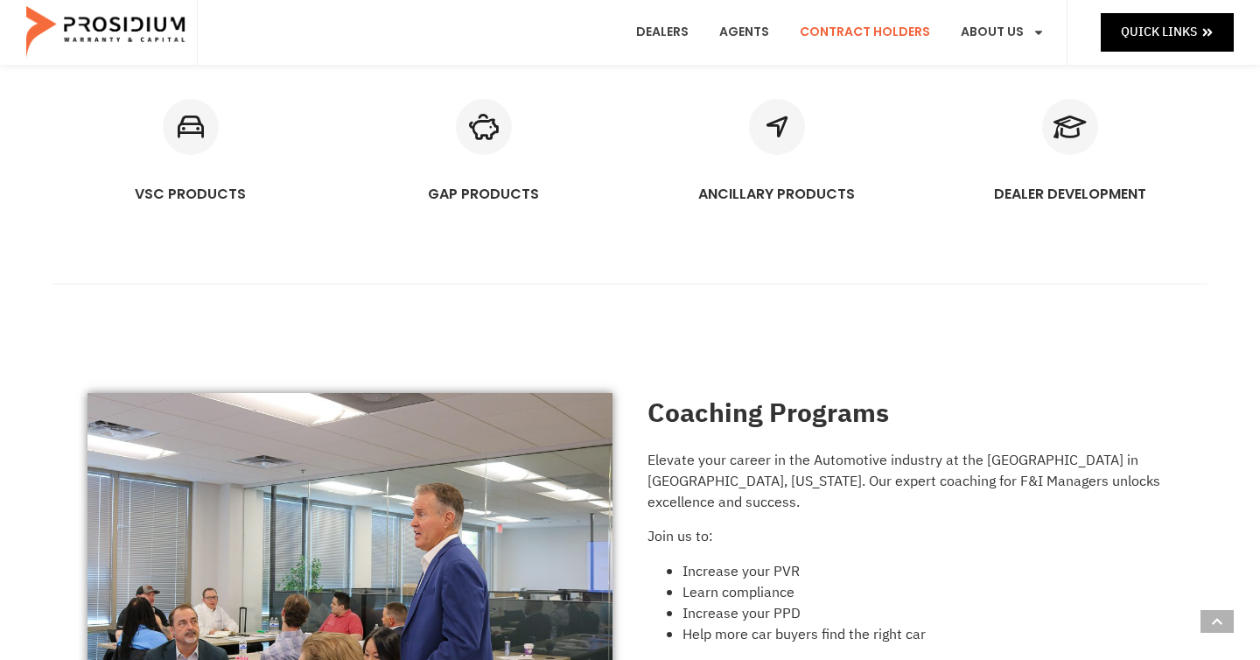
click at [894, 35] on link "Contract Holders" at bounding box center [864, 32] width 157 height 65
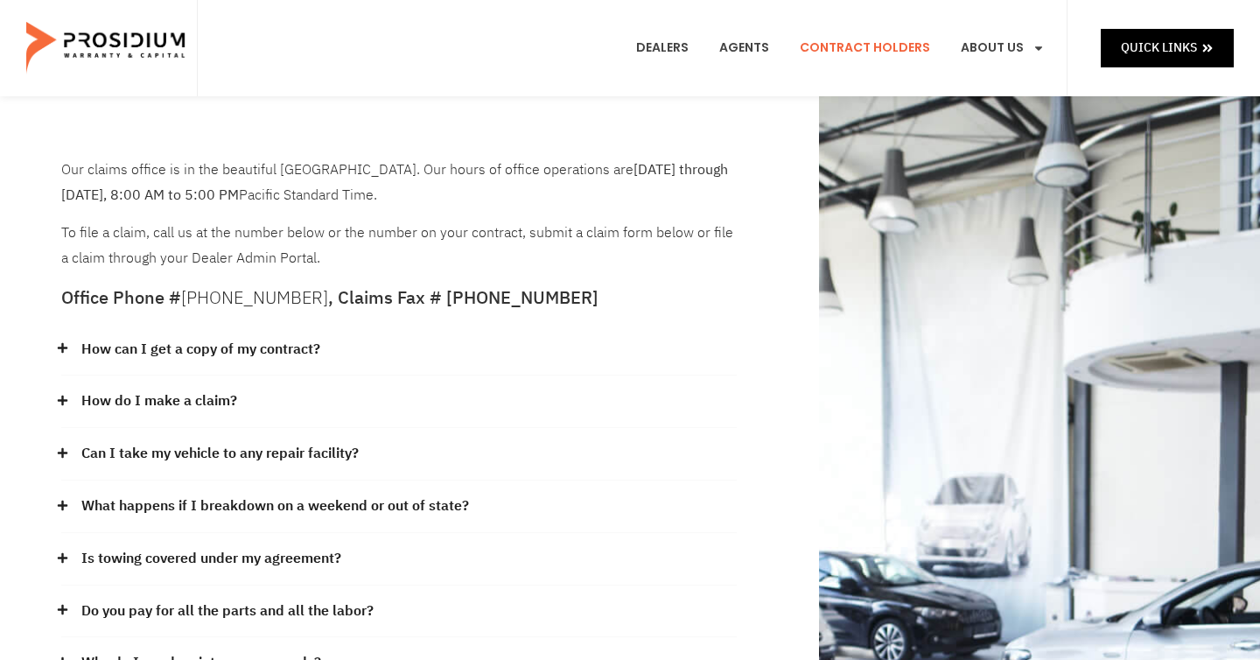
click at [542, 411] on div "How do I make a claim?" at bounding box center [398, 401] width 675 height 52
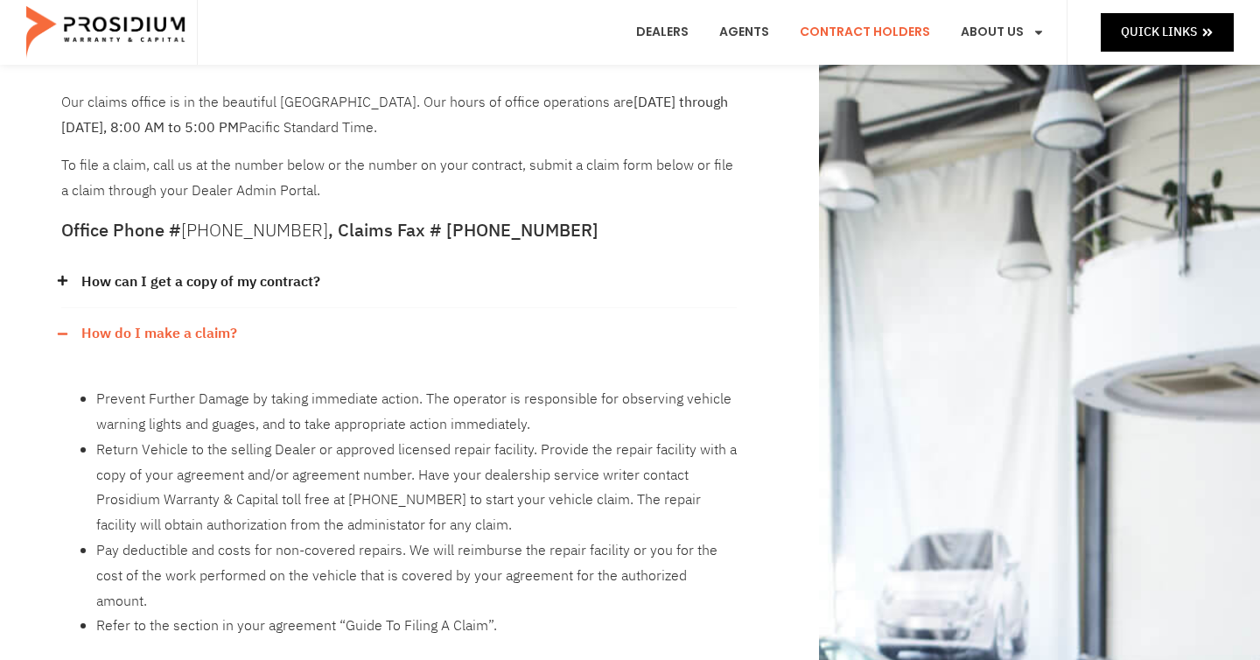
scroll to position [395, 0]
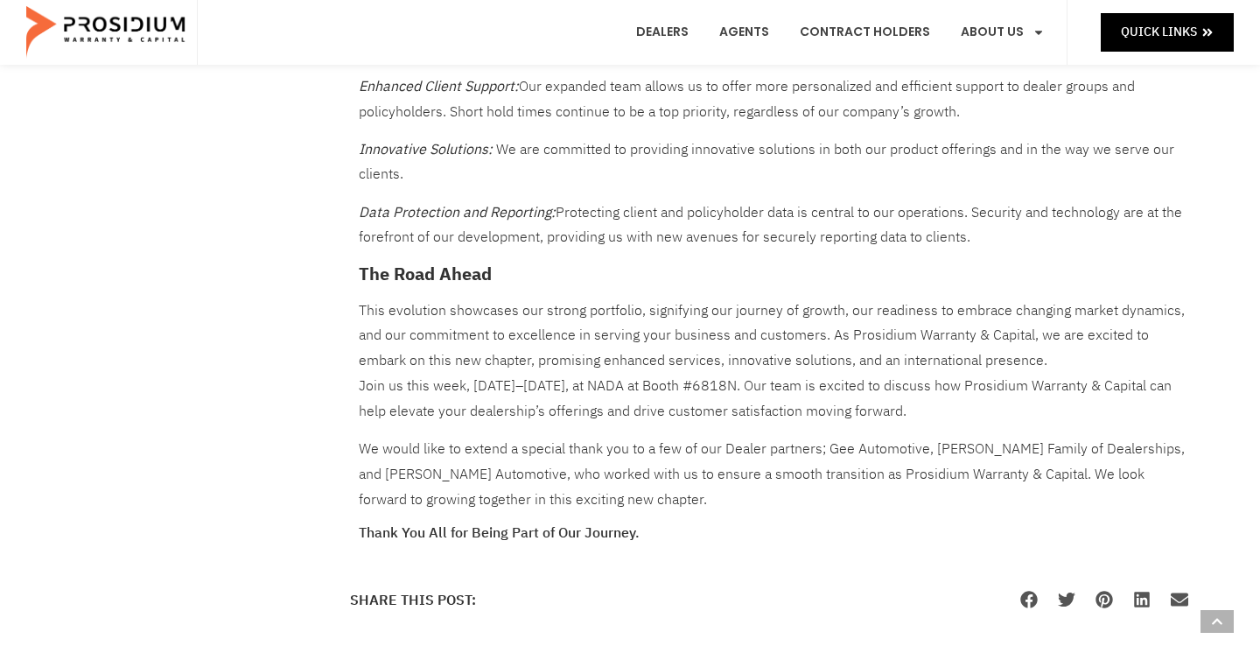
scroll to position [2303, 0]
